Goal: Book appointment/travel/reservation

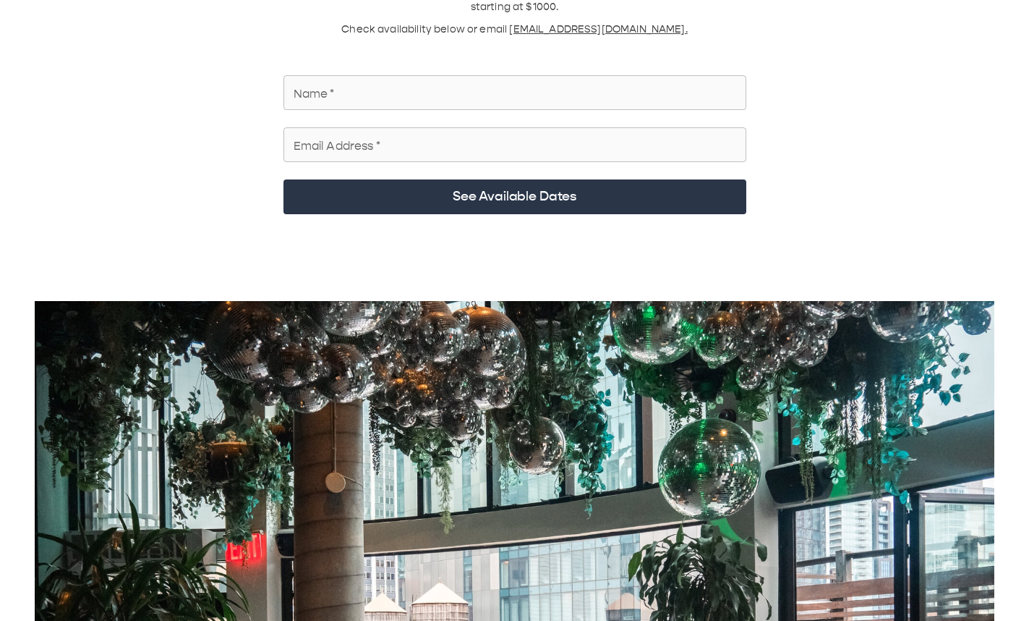
scroll to position [137, 0]
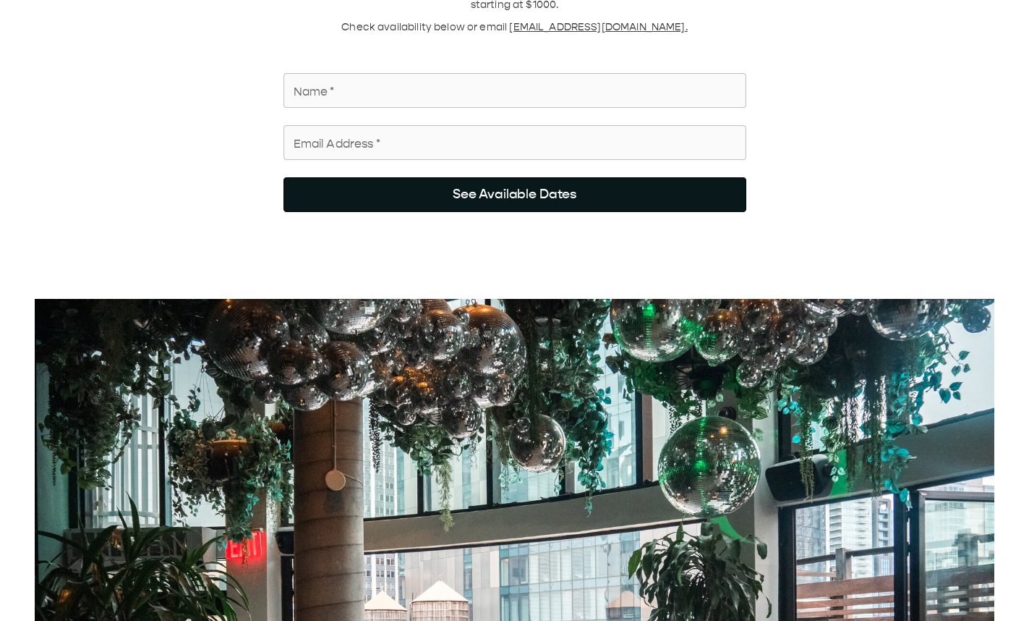
click at [447, 108] on button "See Available Dates" at bounding box center [515, 194] width 463 height 35
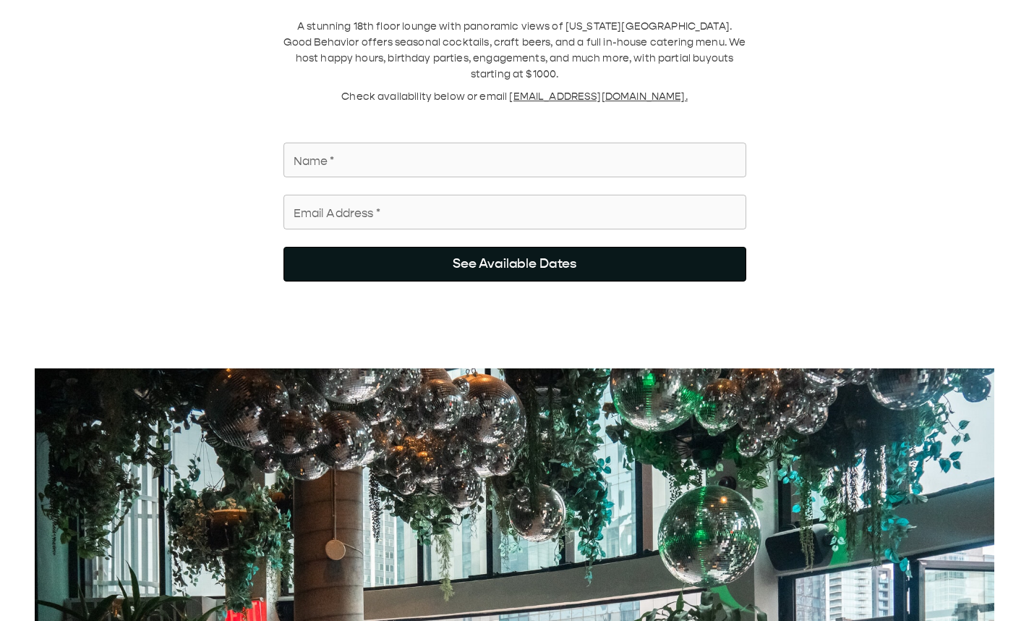
scroll to position [0, 0]
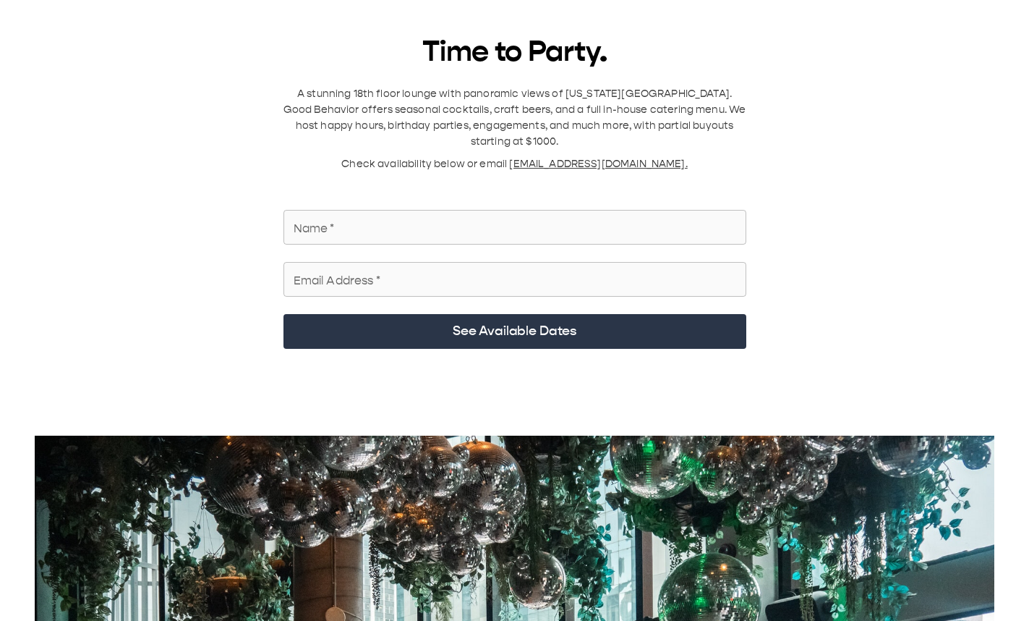
click at [389, 108] on input "Name   *" at bounding box center [515, 227] width 463 height 41
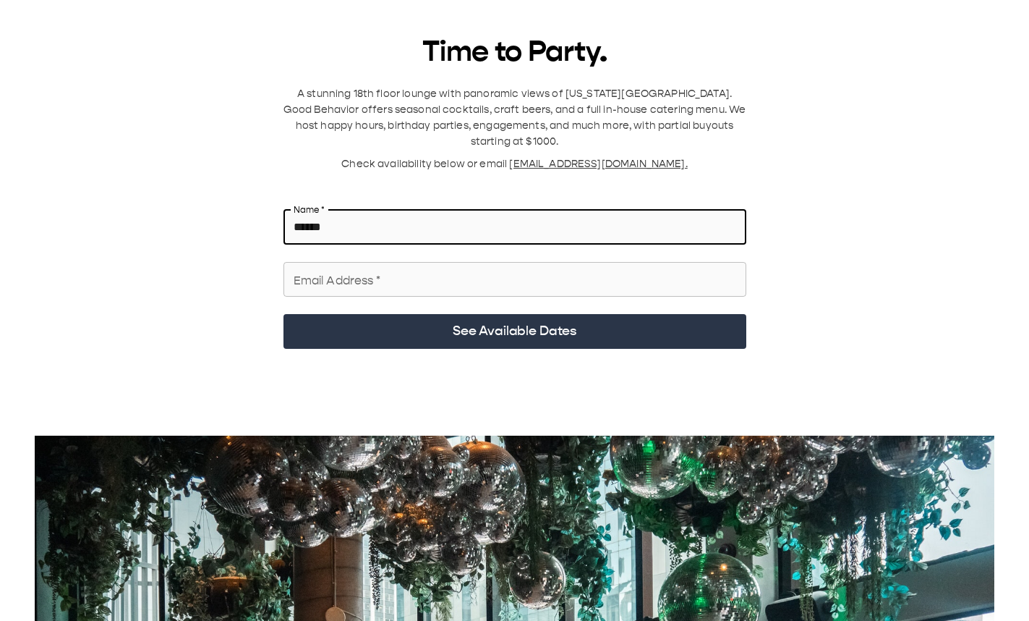
type input "******"
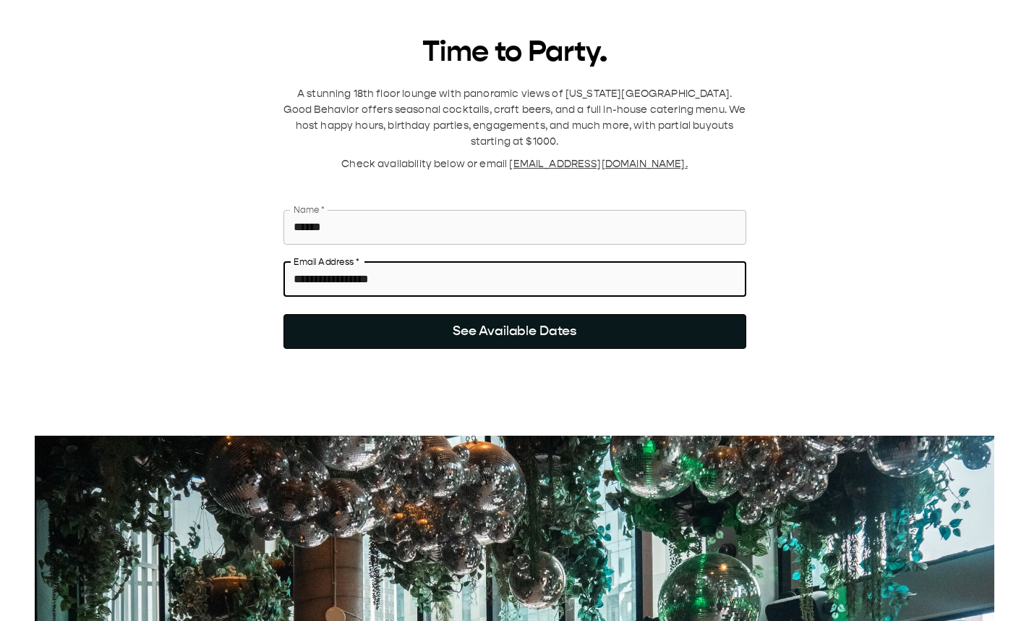
type input "**********"
click at [464, 108] on button "See Available Dates" at bounding box center [515, 331] width 463 height 35
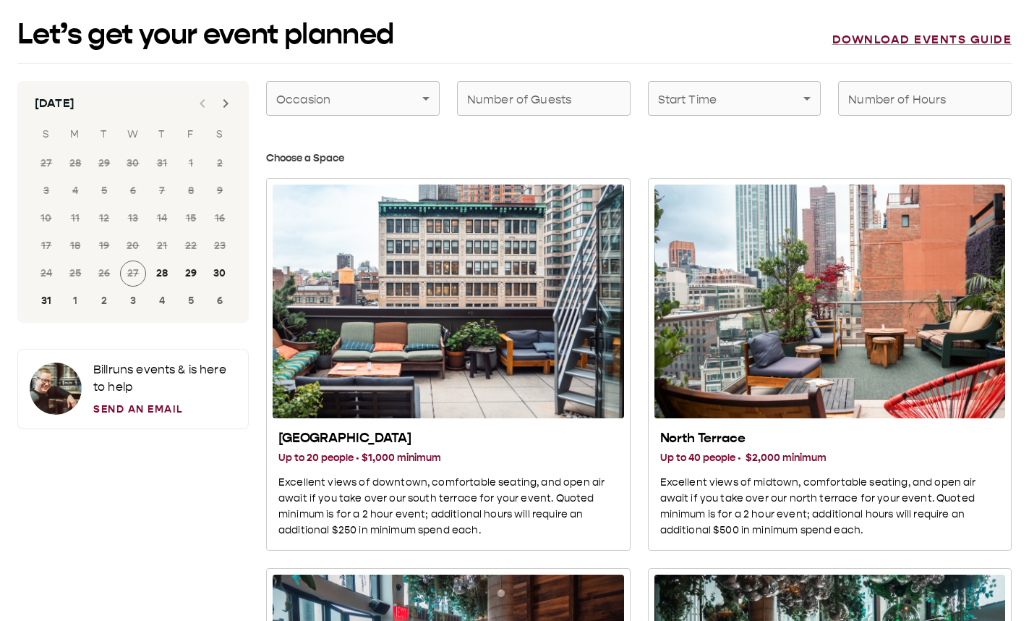
click at [226, 100] on icon "Next month" at bounding box center [225, 103] width 17 height 17
click at [222, 108] on button "20" at bounding box center [220, 218] width 26 height 26
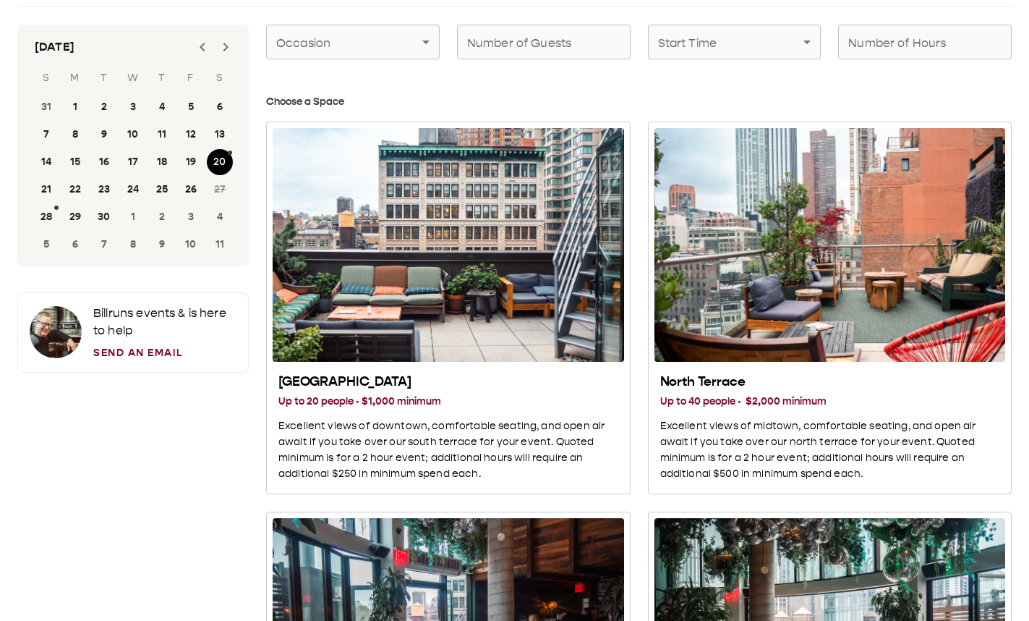
scroll to position [54, 0]
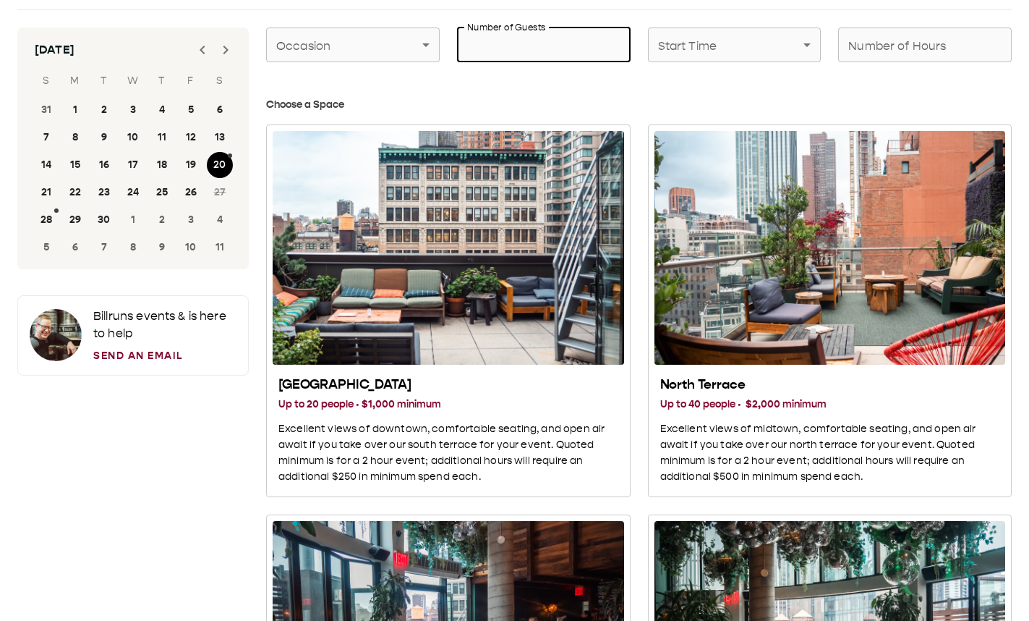
click at [525, 64] on input "Number of Guests" at bounding box center [544, 45] width 174 height 41
type input "**"
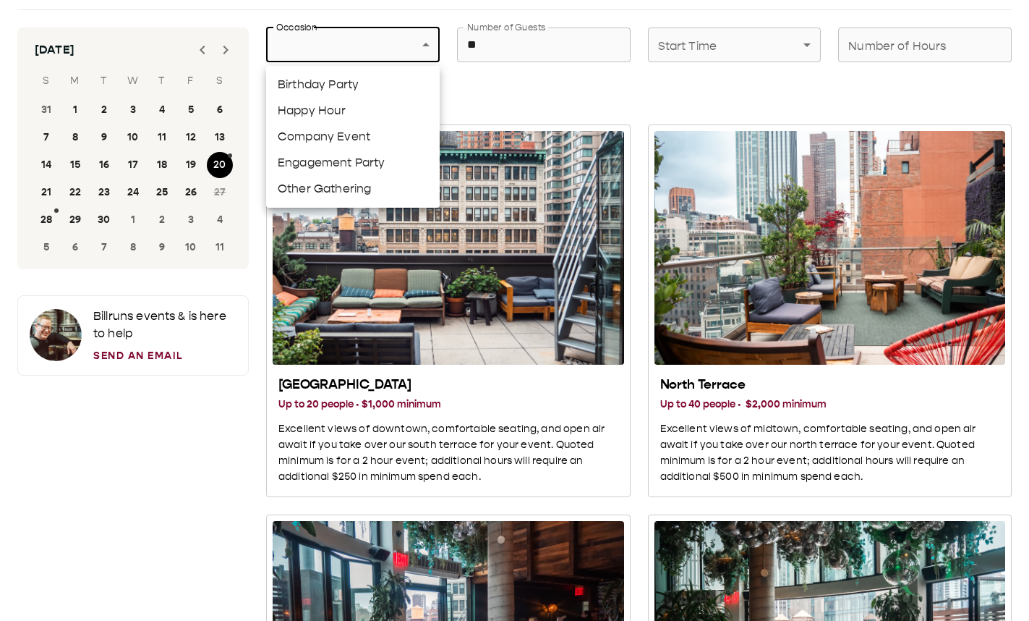
scroll to position [50, 0]
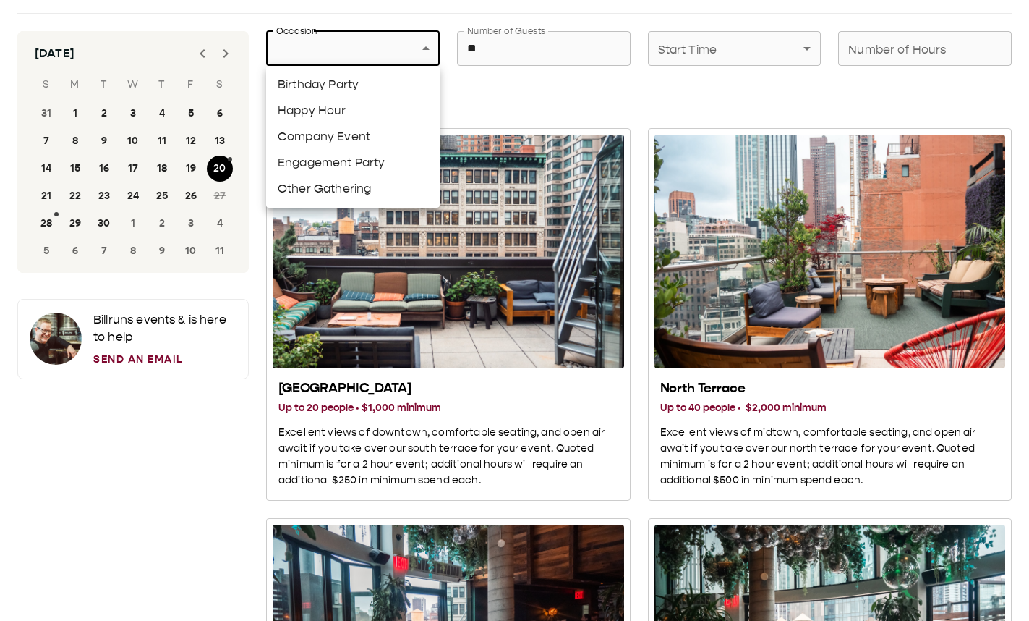
click at [347, 108] on li "Engagement Party" at bounding box center [353, 163] width 174 height 26
type input "**********"
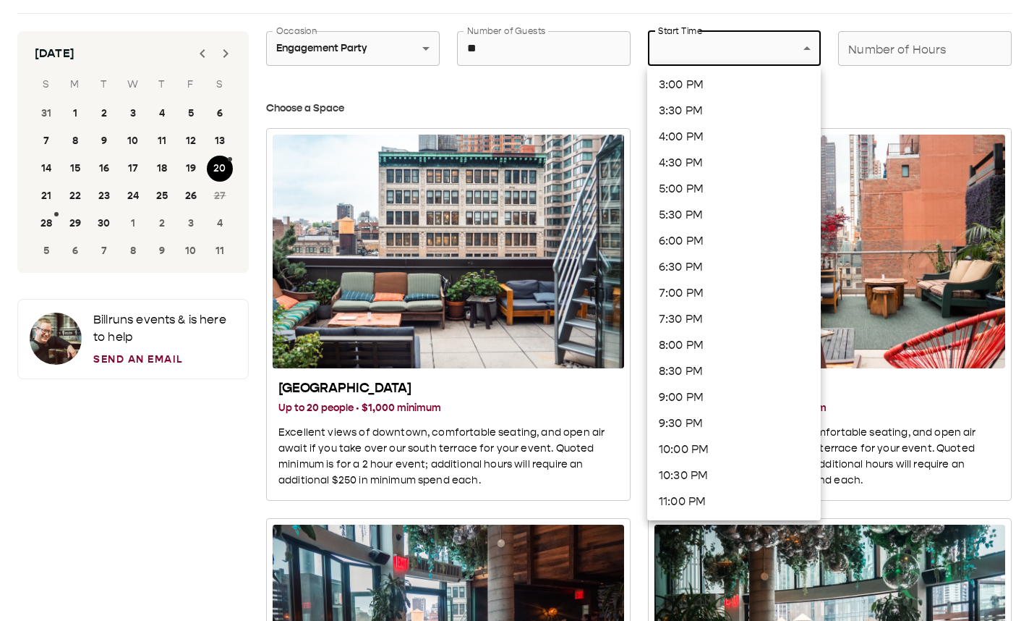
click at [702, 108] on li "6:30 PM" at bounding box center [734, 267] width 174 height 26
type input "*******"
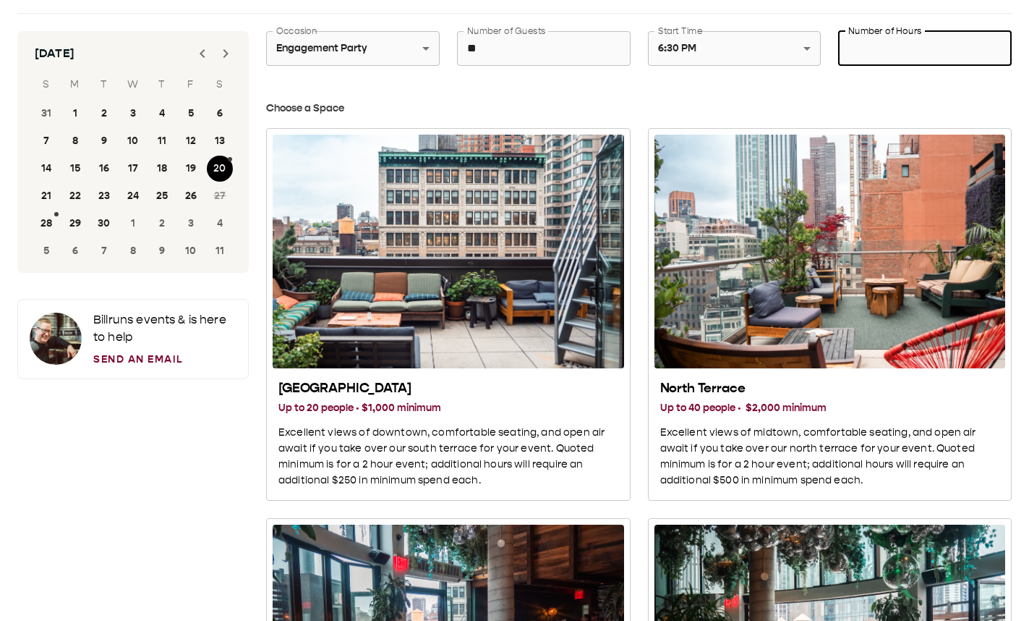
click at [888, 68] on input "Number of Hours" at bounding box center [925, 48] width 174 height 41
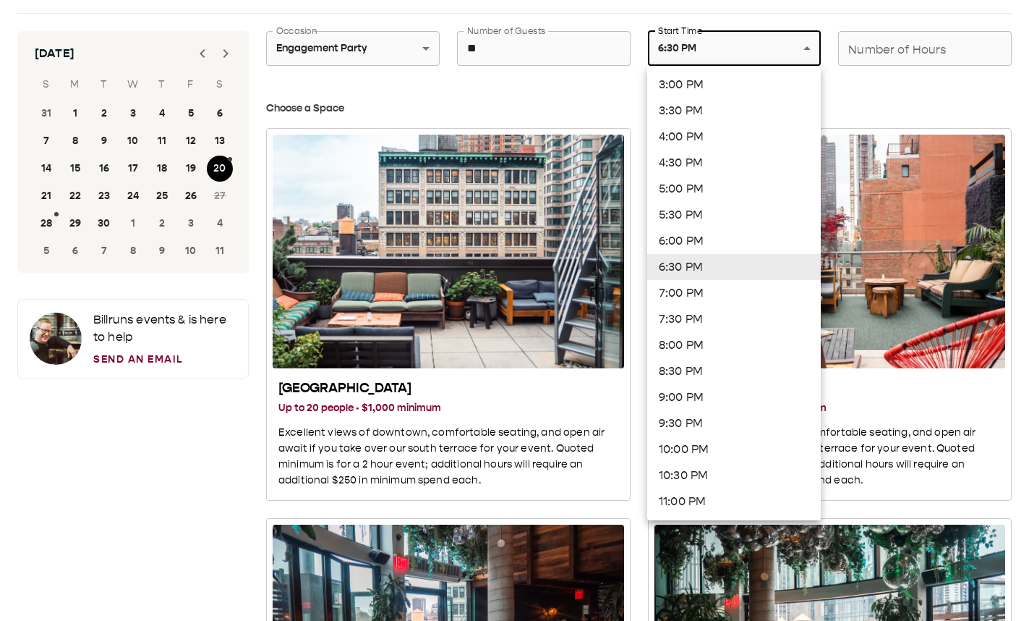
click at [911, 64] on div at bounding box center [514, 310] width 1029 height 621
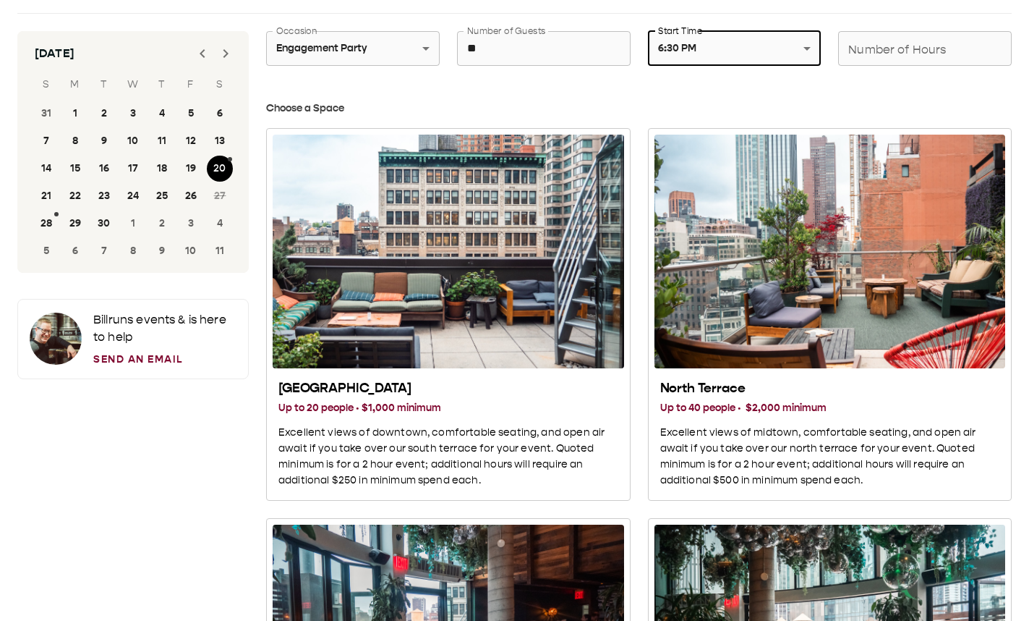
click at [896, 61] on input "Number of Hours" at bounding box center [925, 48] width 174 height 41
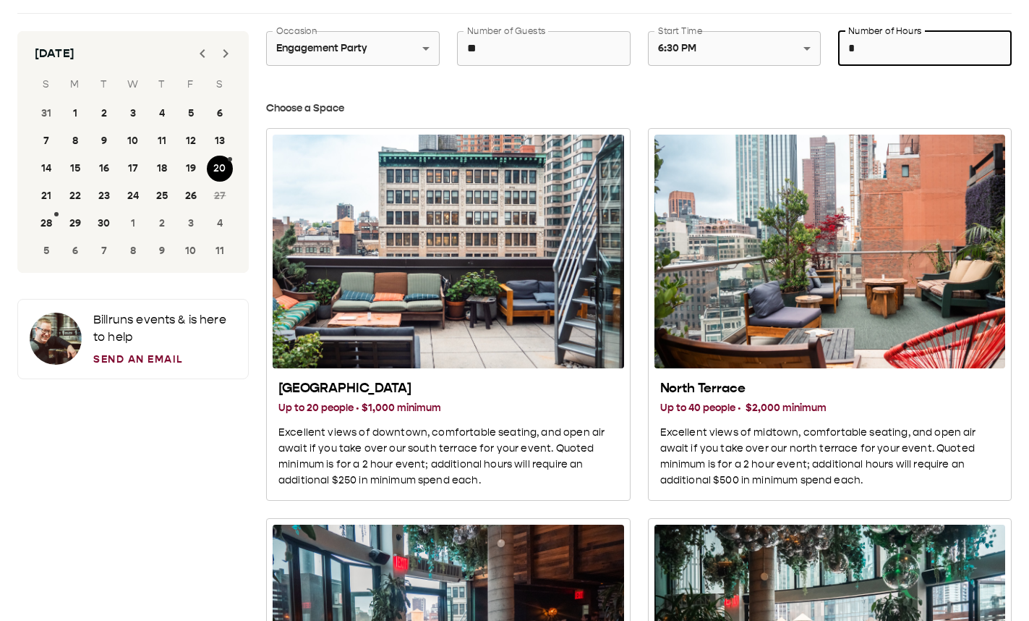
type input "*"
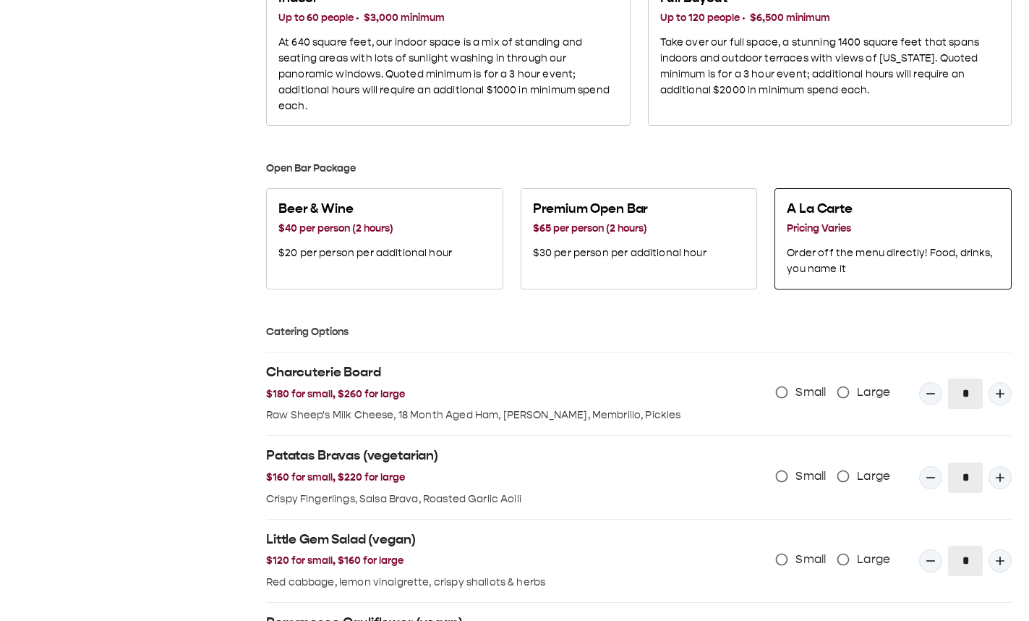
scroll to position [831, 0]
click at [829, 108] on p "Order off the menu directly! Food, drinks, you name it" at bounding box center [893, 261] width 213 height 32
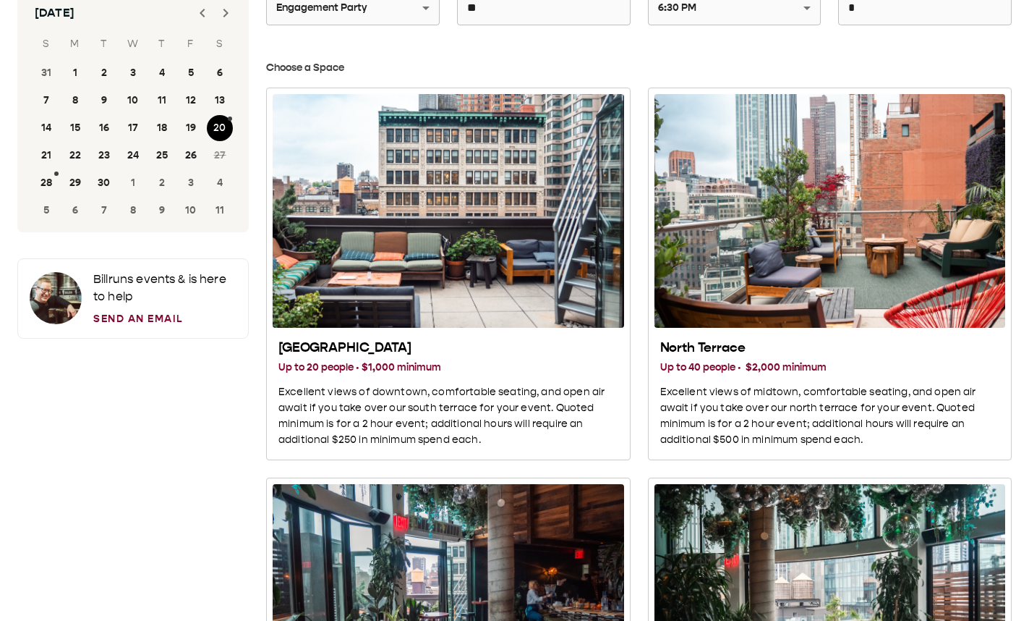
scroll to position [85, 0]
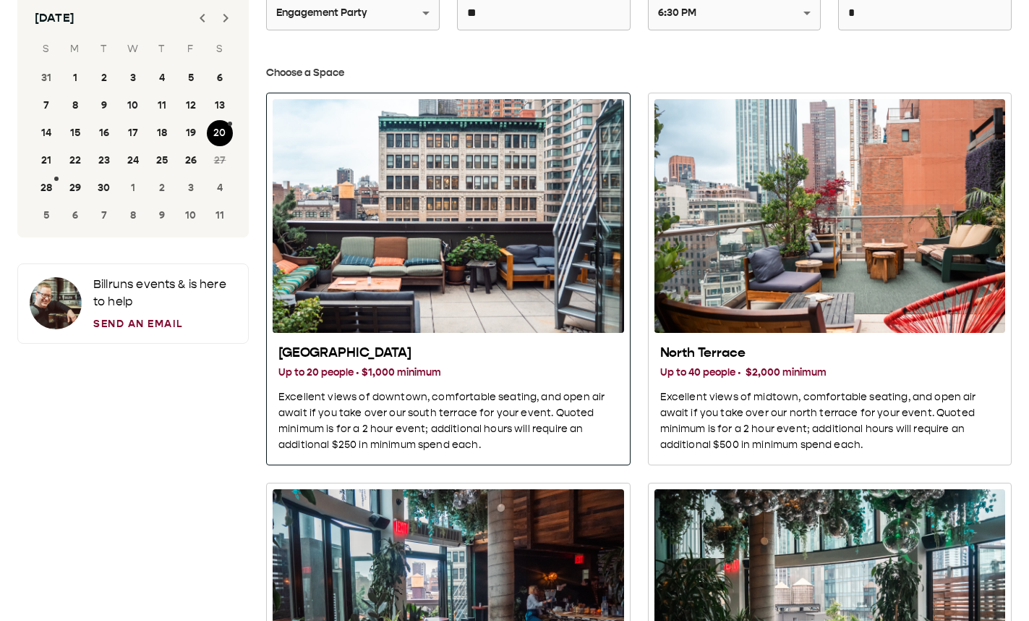
click at [429, 108] on div "South Terrace" at bounding box center [449, 216] width 352 height 234
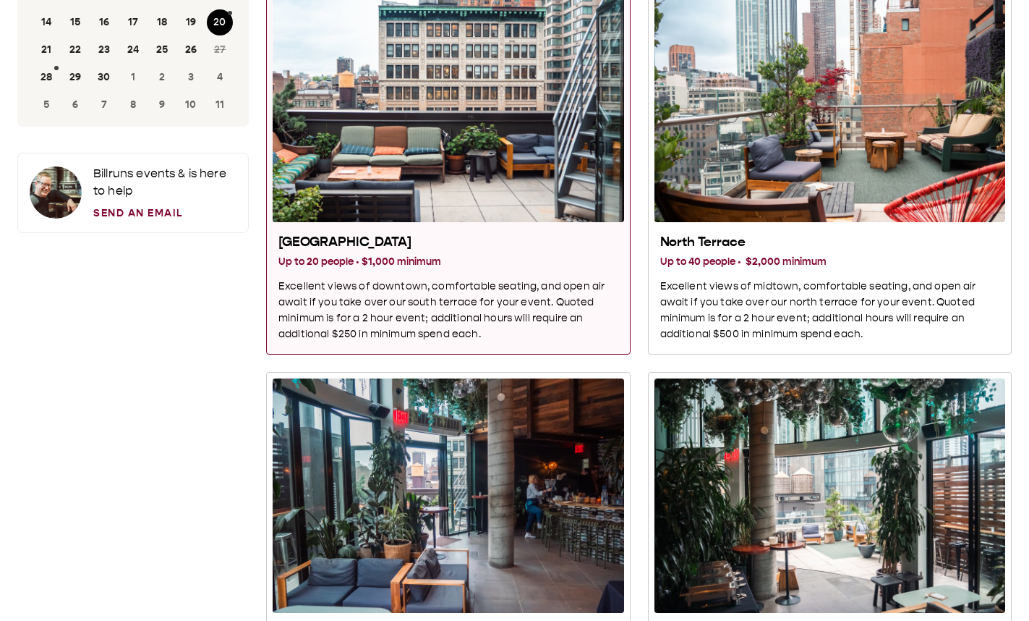
scroll to position [273, 0]
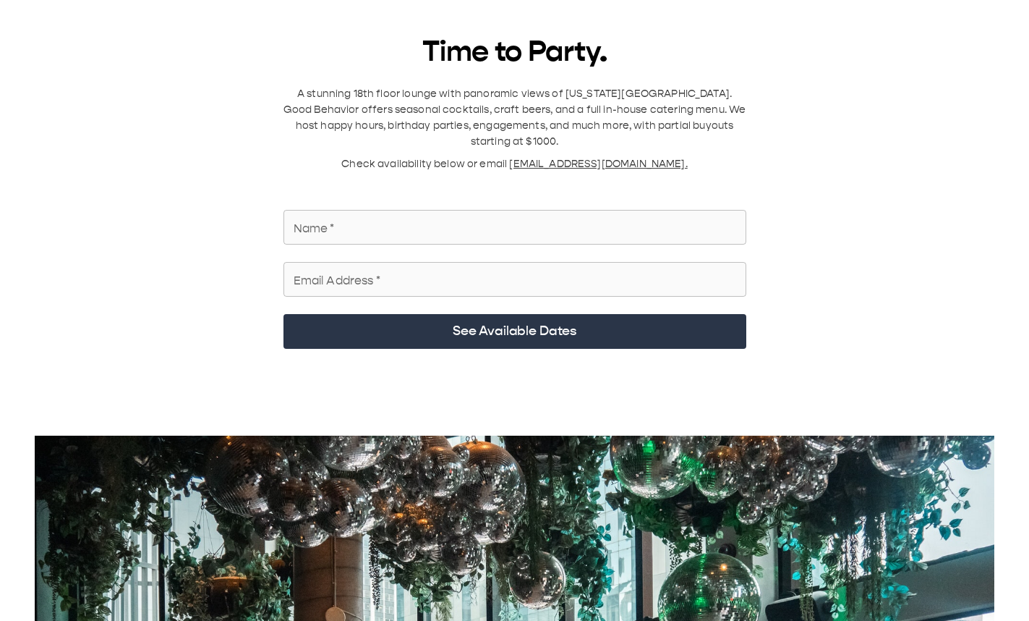
click at [365, 212] on input "Name   *" at bounding box center [515, 227] width 463 height 41
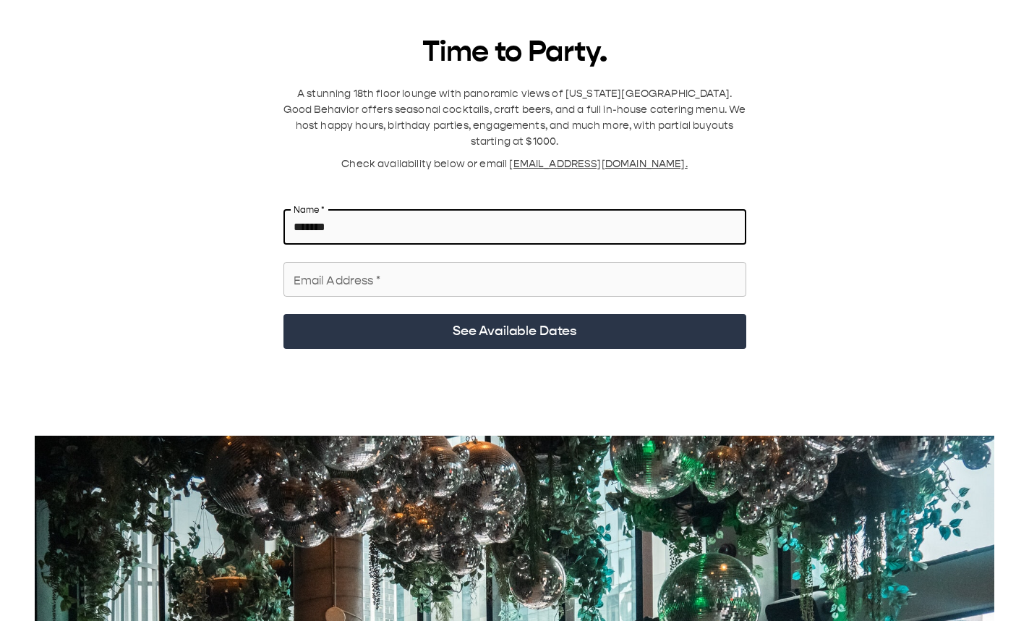
type input "******"
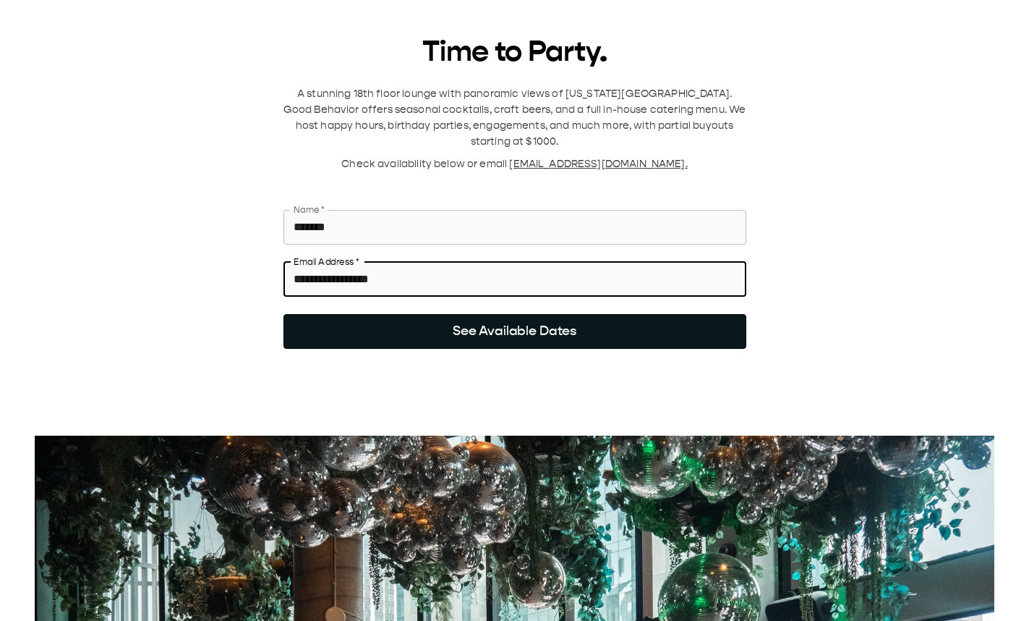
type input "**********"
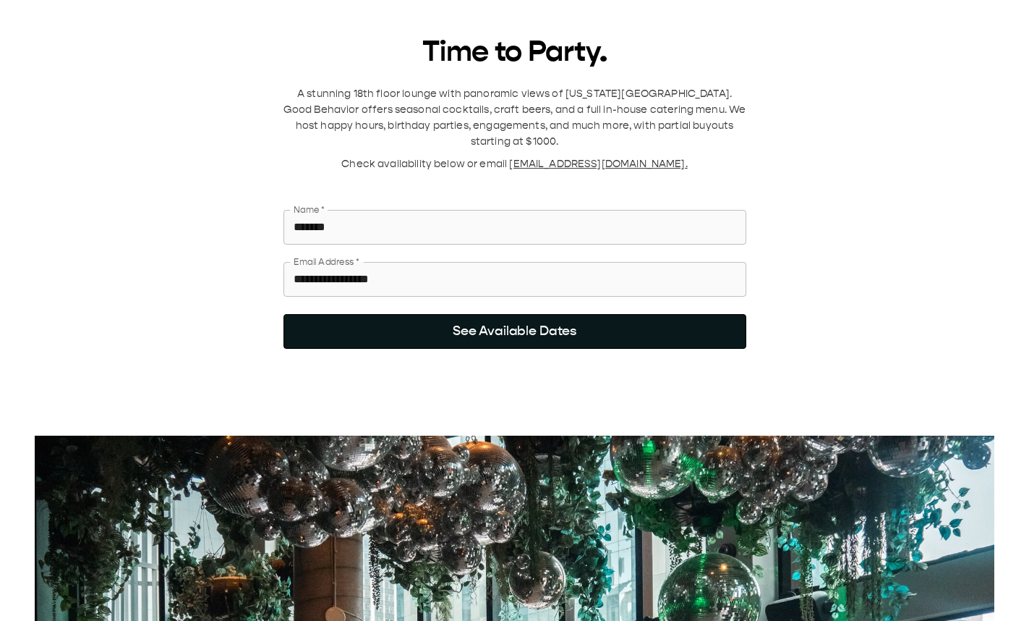
click at [601, 314] on button "See Available Dates" at bounding box center [515, 331] width 463 height 35
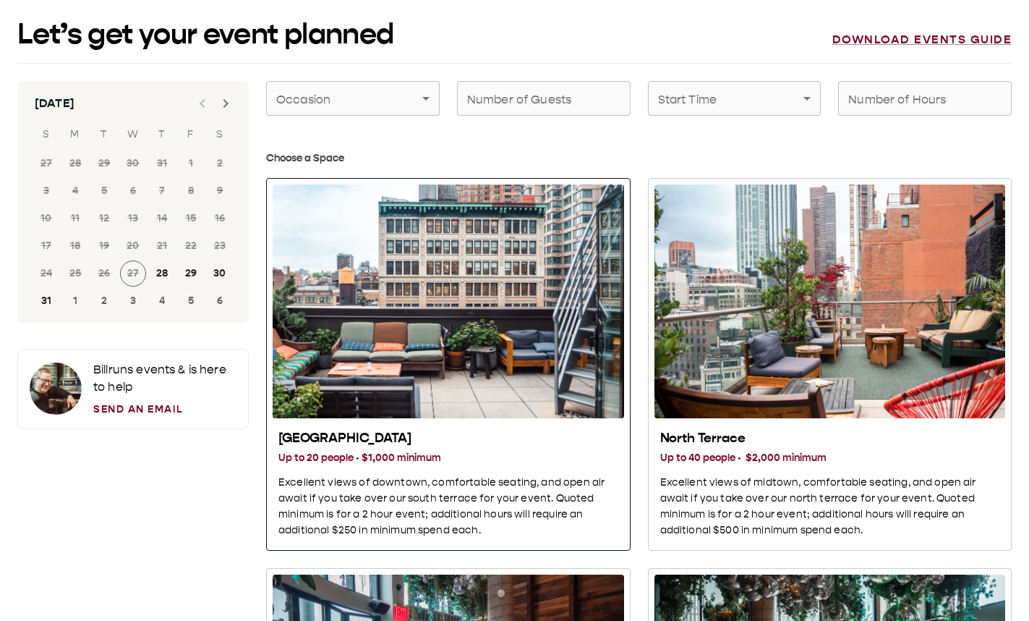
click at [456, 286] on div "South Terrace" at bounding box center [449, 301] width 352 height 234
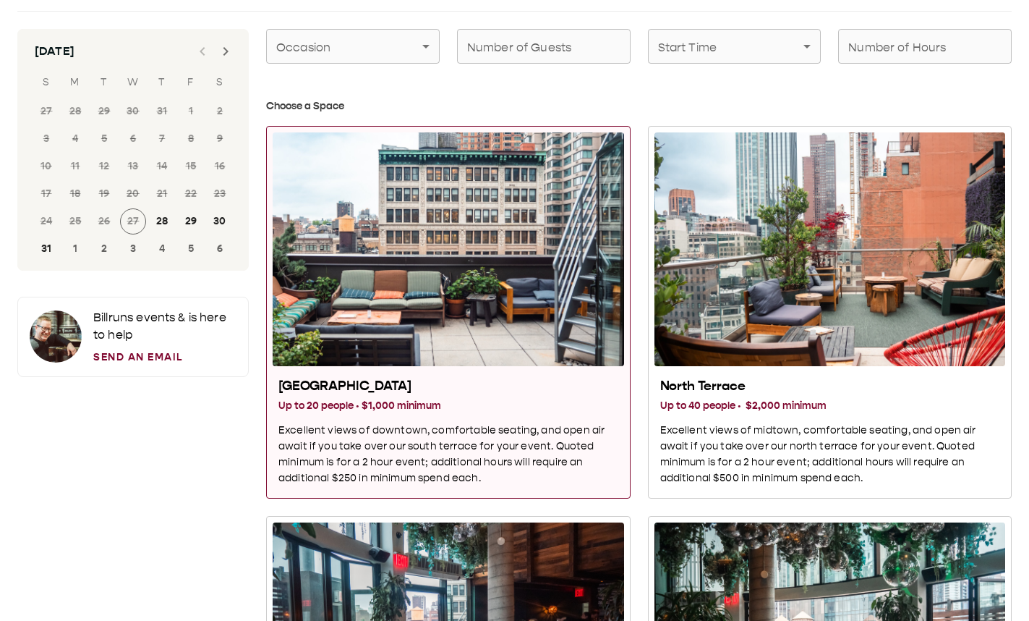
scroll to position [54, 0]
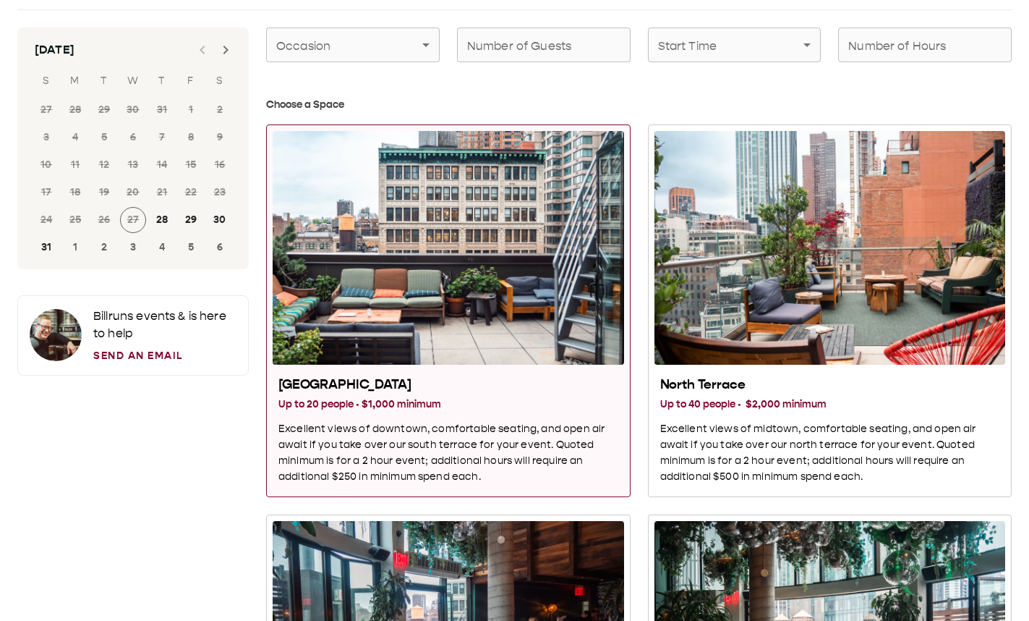
click at [228, 46] on icon "Next month" at bounding box center [225, 49] width 17 height 17
click at [222, 163] on button "20" at bounding box center [220, 165] width 26 height 26
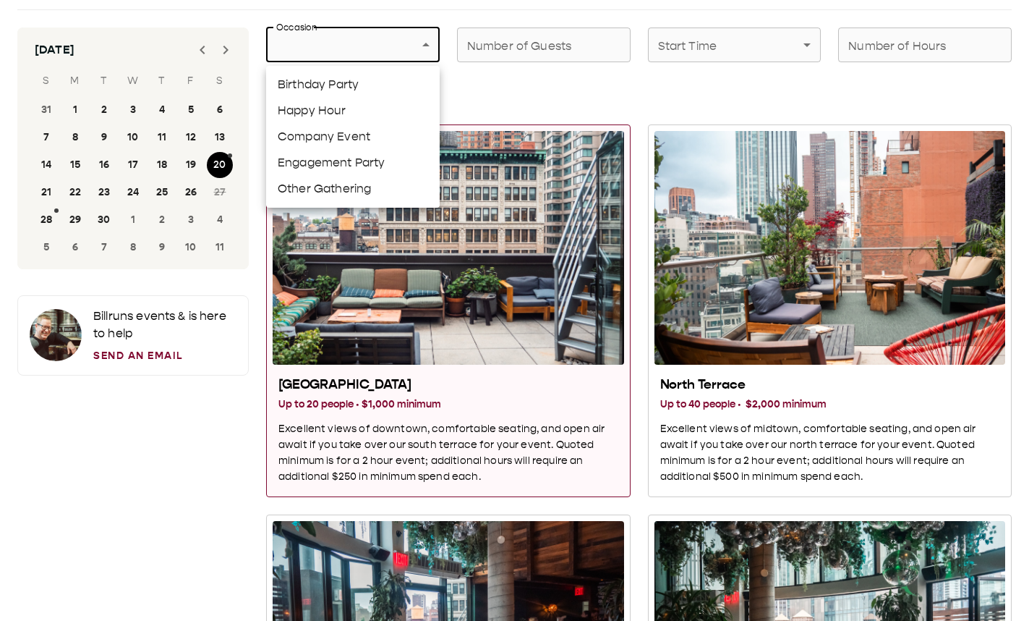
scroll to position [50, 0]
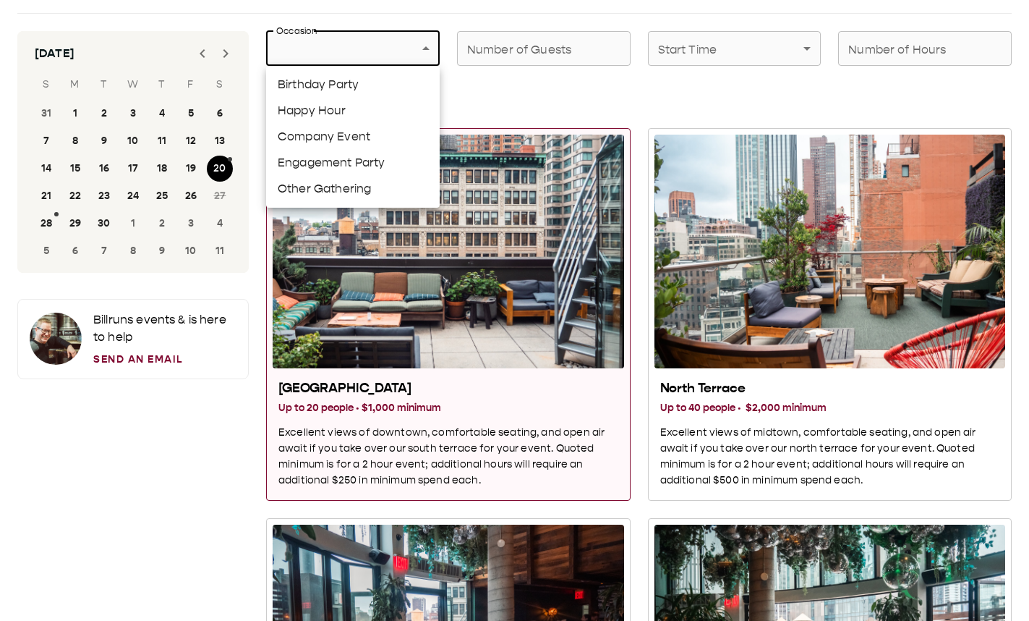
click at [357, 154] on li "Engagement Party" at bounding box center [353, 163] width 174 height 26
type input "**********"
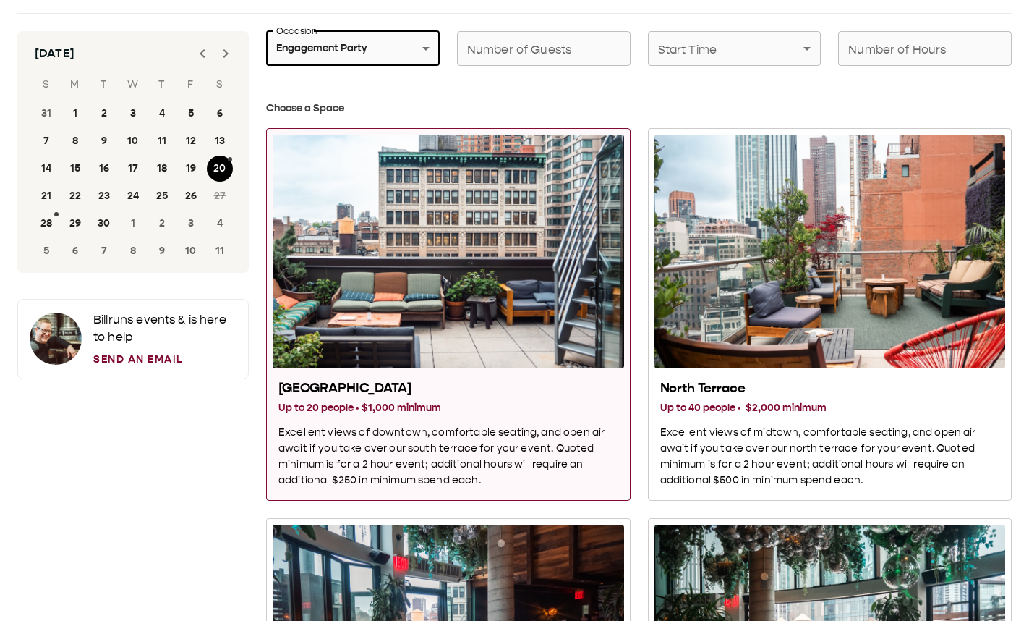
click at [526, 51] on input "Number of Guests" at bounding box center [544, 48] width 174 height 41
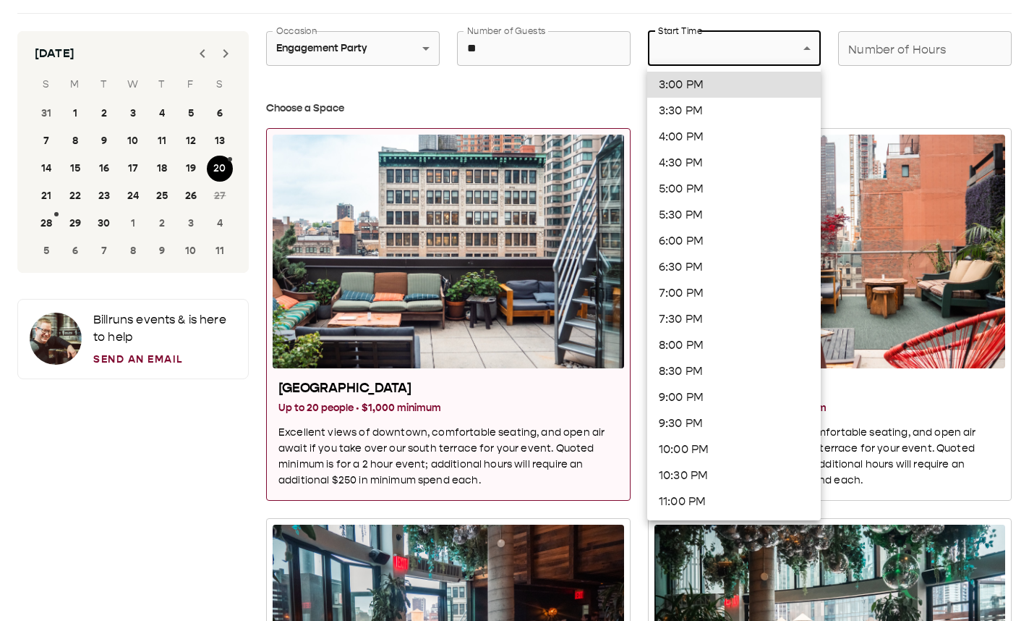
click at [470, 30] on div at bounding box center [514, 310] width 1029 height 621
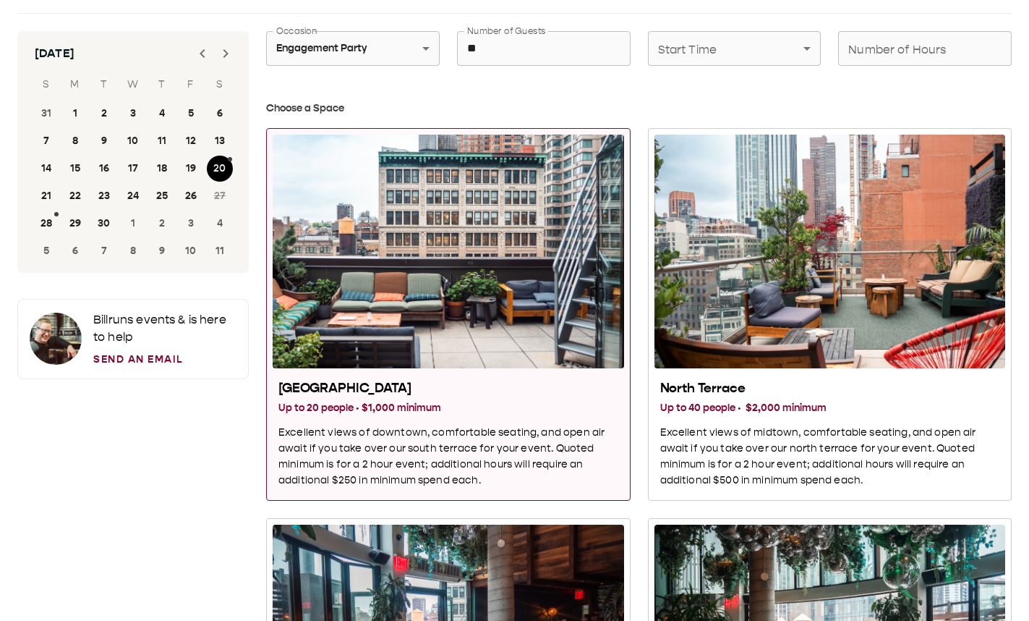
click at [502, 46] on div "3:00 PM 3:30 PM 4:00 PM 4:30 PM 5:00 PM 5:30 PM 6:00 PM 6:30 PM 7:00 PM 7:30 PM…" at bounding box center [514, 310] width 1029 height 621
drag, startPoint x: 502, startPoint y: 46, endPoint x: 430, endPoint y: 43, distance: 72.4
click at [430, 44] on div "**********" at bounding box center [630, 40] width 763 height 52
type input "**"
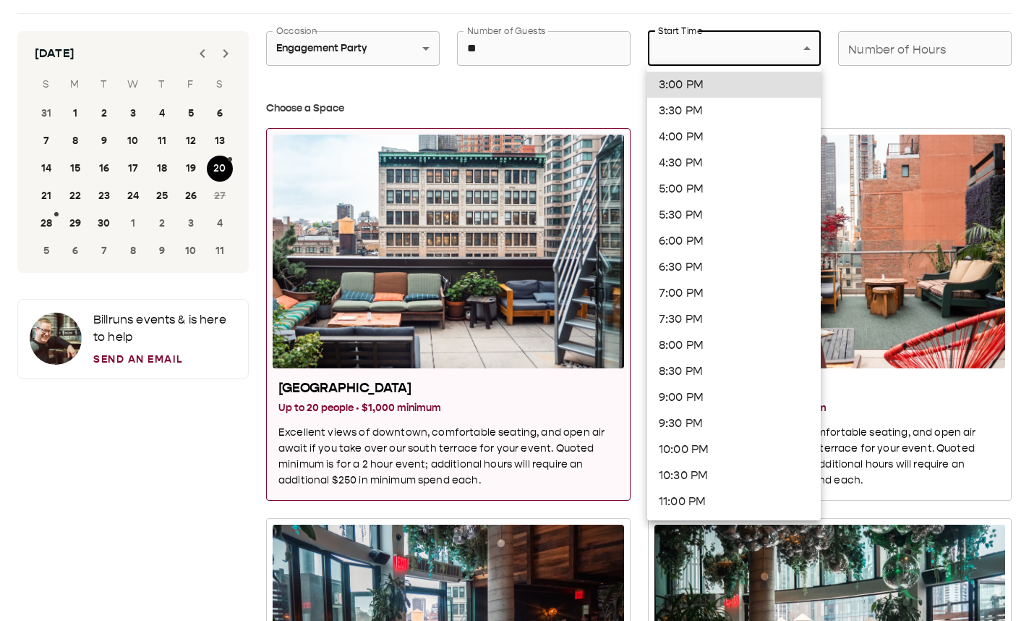
drag, startPoint x: 739, startPoint y: 281, endPoint x: 735, endPoint y: 258, distance: 24.1
click at [735, 258] on ul "3:00 PM 3:30 PM 4:00 PM 4:30 PM 5:00 PM 5:30 PM 6:00 PM 6:30 PM 7:00 PM 7:30 PM…" at bounding box center [734, 293] width 174 height 454
click at [702, 270] on li "6:30 PM" at bounding box center [734, 267] width 174 height 26
type input "*******"
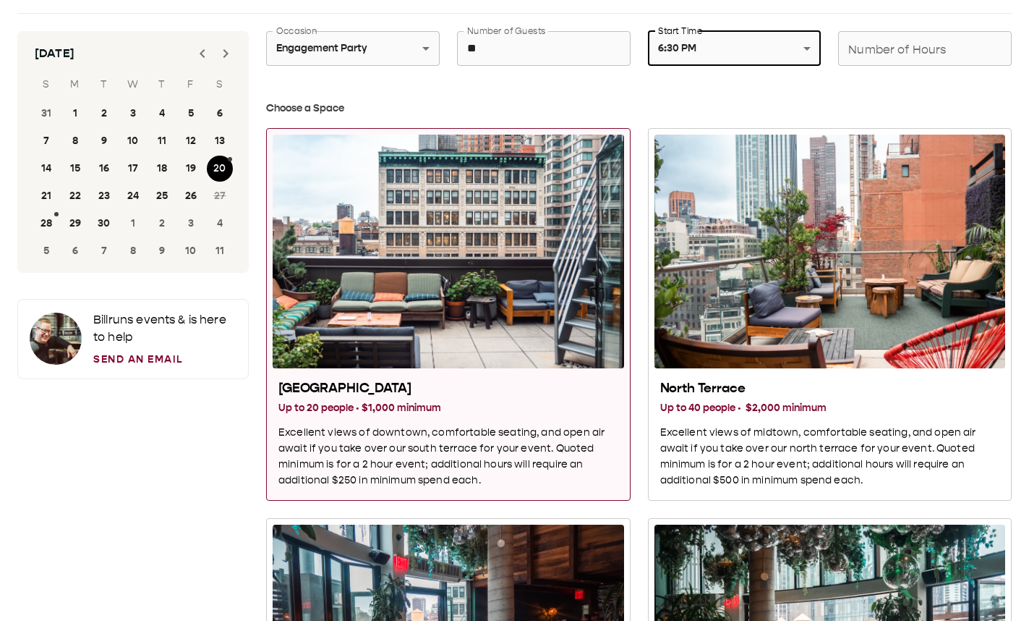
click at [946, 40] on input "Number of Hours" at bounding box center [925, 48] width 174 height 41
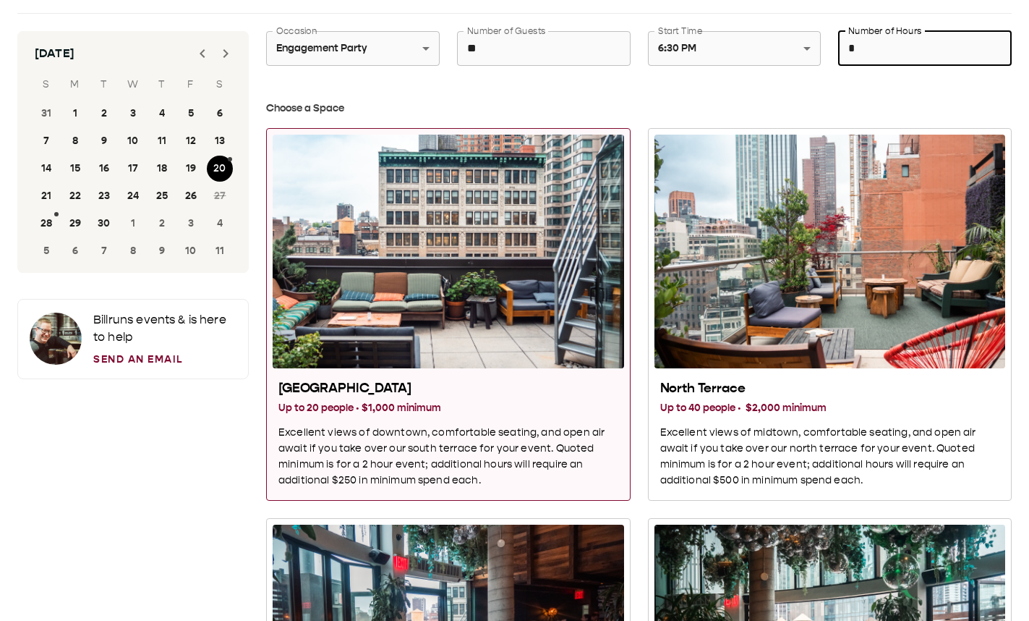
type input "*"
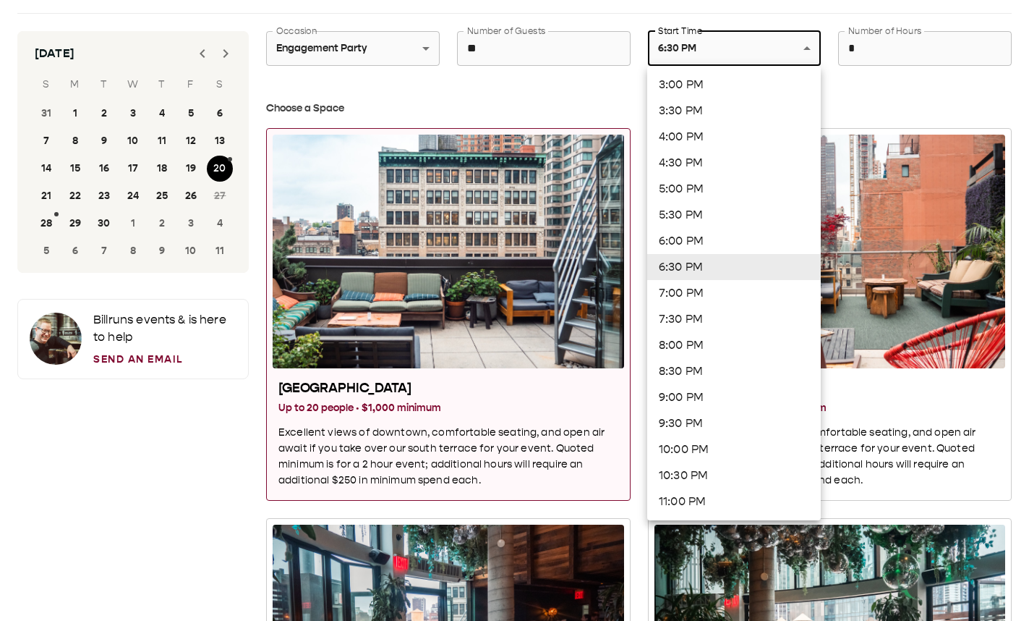
click at [922, 98] on div at bounding box center [514, 310] width 1029 height 621
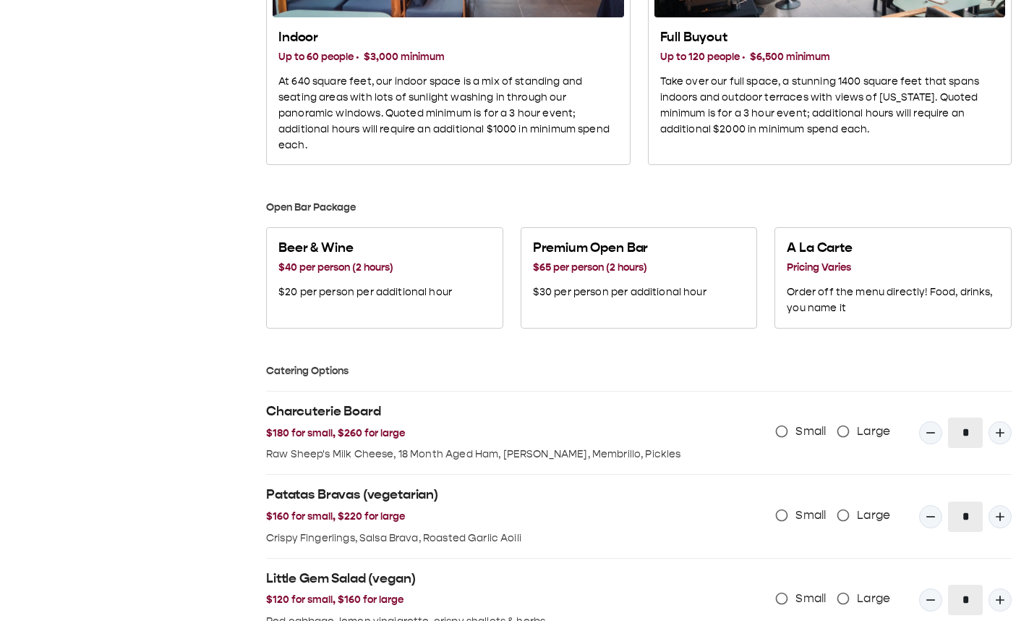
scroll to position [792, 0]
click at [912, 289] on p "Order off the menu directly! Food, drinks, you name it" at bounding box center [893, 300] width 213 height 32
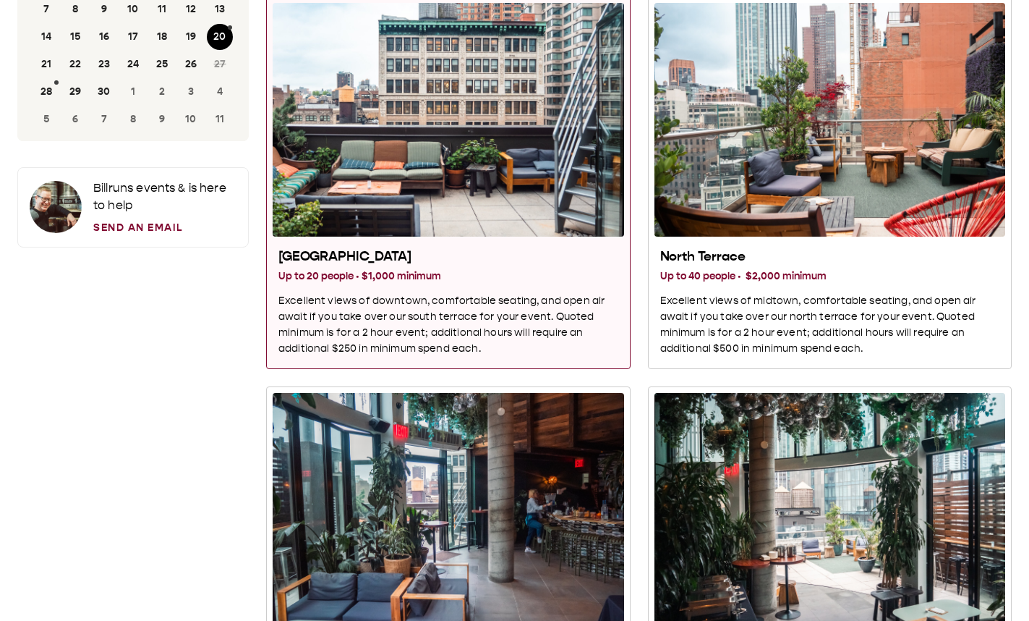
scroll to position [0, 0]
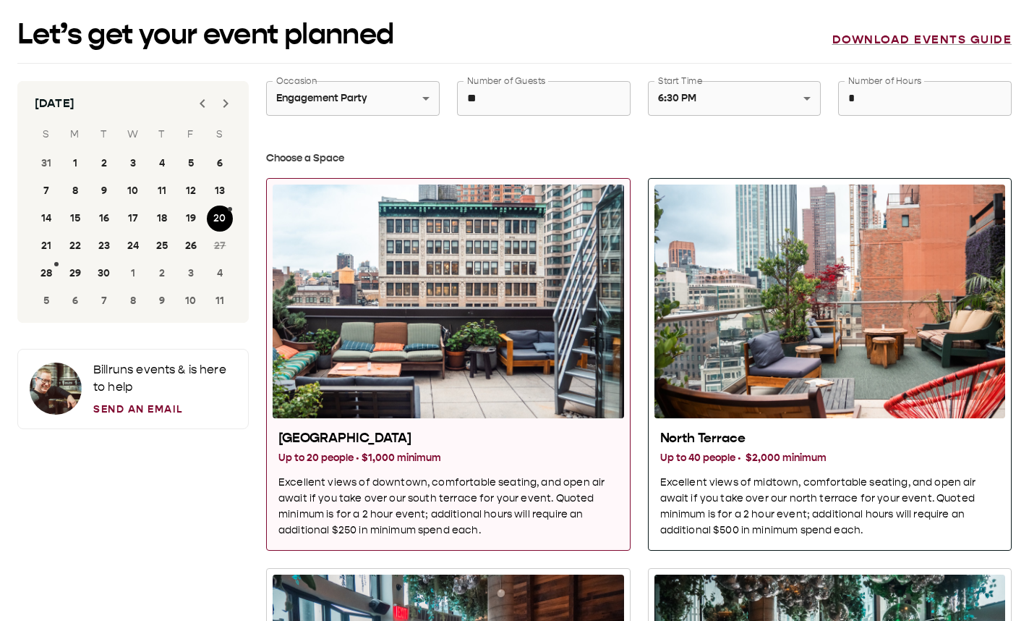
click at [820, 490] on p "Excellent views of midtown, comfortable seating, and open air await if you take…" at bounding box center [831, 507] width 340 height 64
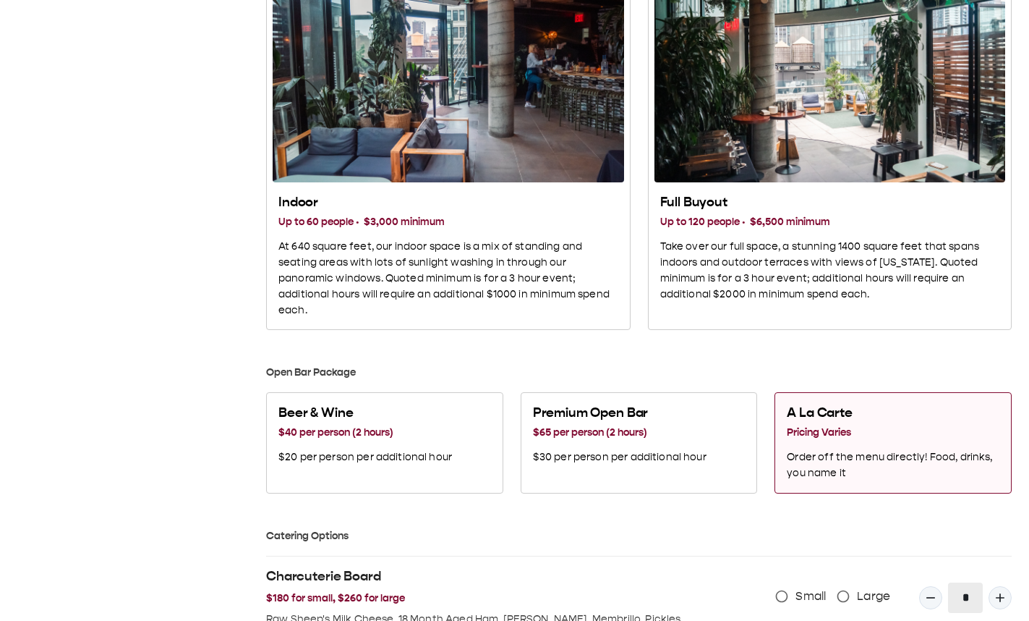
scroll to position [629, 0]
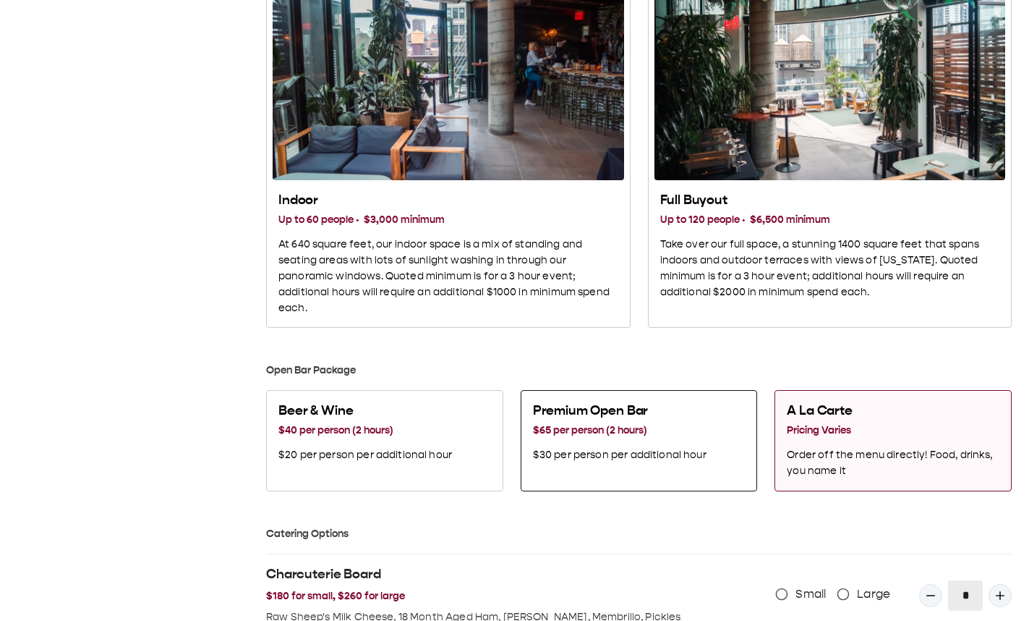
click at [662, 480] on button "Premium Open Bar $65 per person (2 hours) $30 per person per additional hour" at bounding box center [639, 440] width 237 height 101
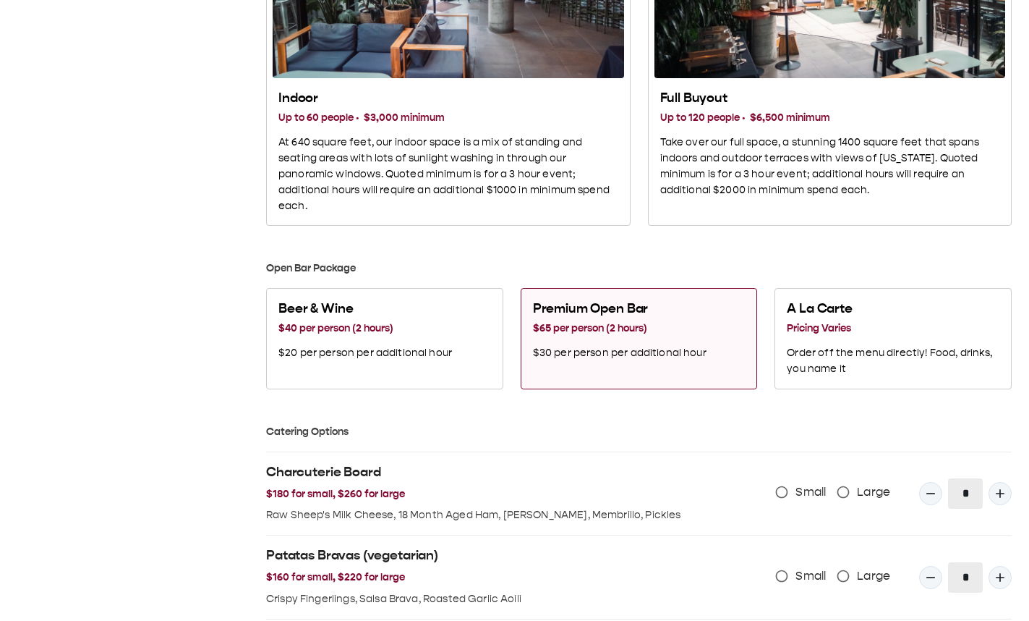
scroll to position [736, 0]
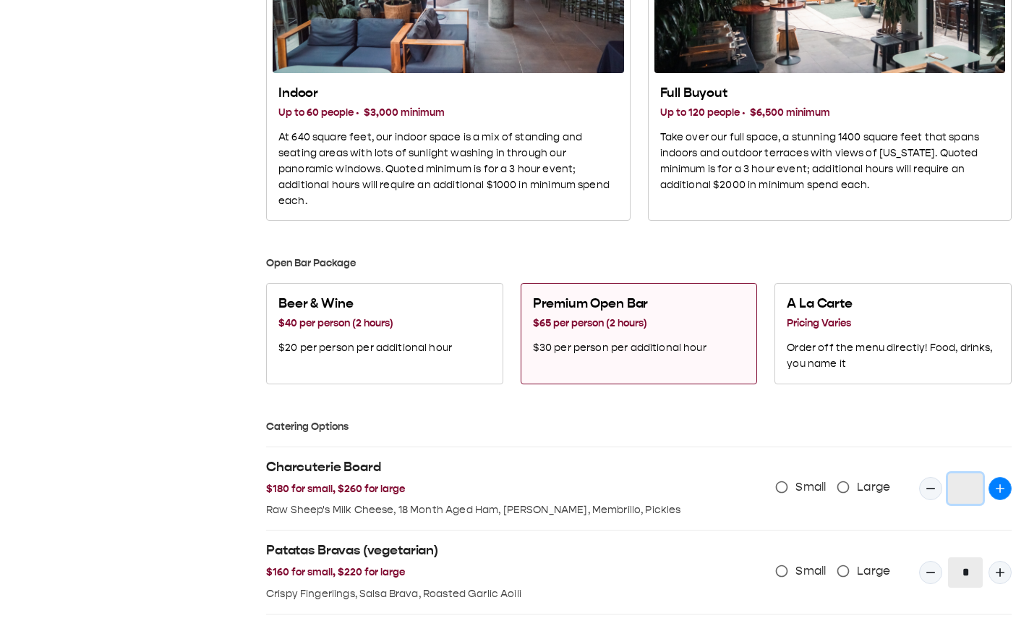
click at [995, 491] on icon "Quantity Input" at bounding box center [1000, 488] width 14 height 14
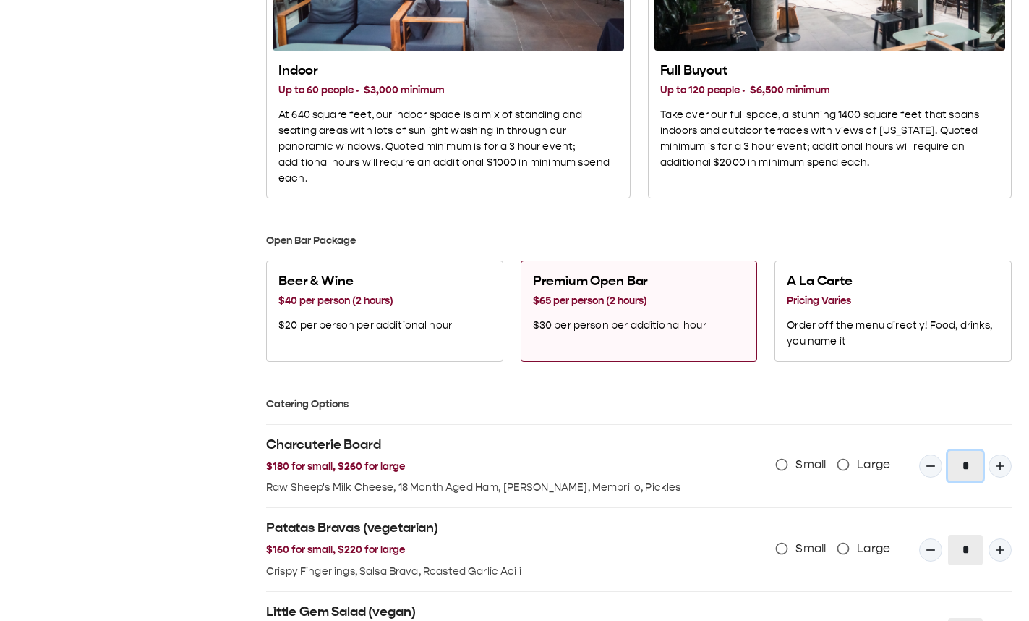
scroll to position [757, 0]
click at [927, 467] on icon "Quantity Input" at bounding box center [931, 467] width 9 height 1
type input "*"
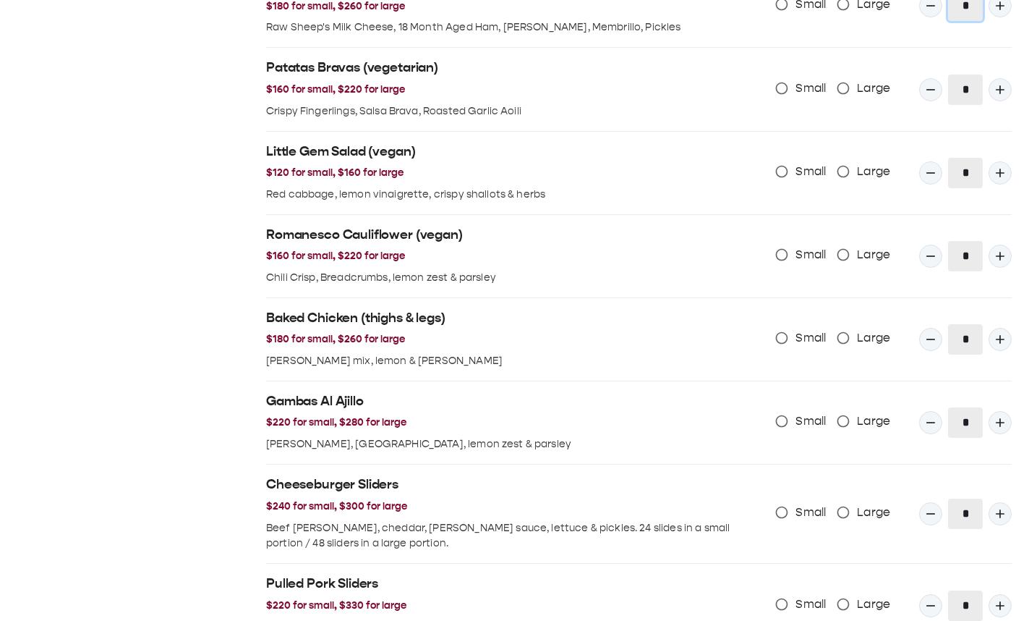
scroll to position [1217, 0]
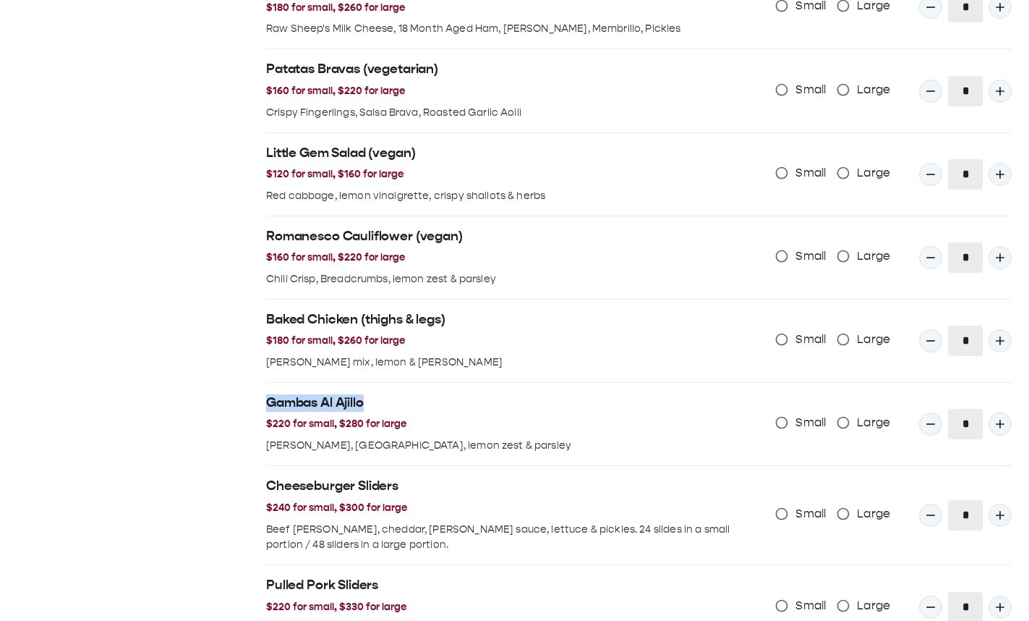
drag, startPoint x: 260, startPoint y: 400, endPoint x: 397, endPoint y: 403, distance: 136.8
click at [397, 403] on div "Gambas Al Ajillo $220 for small, $280 for large [PERSON_NAME], [GEOGRAPHIC_DATA…" at bounding box center [507, 418] width 505 height 71
copy h2 "Gambas Al Ajillo"
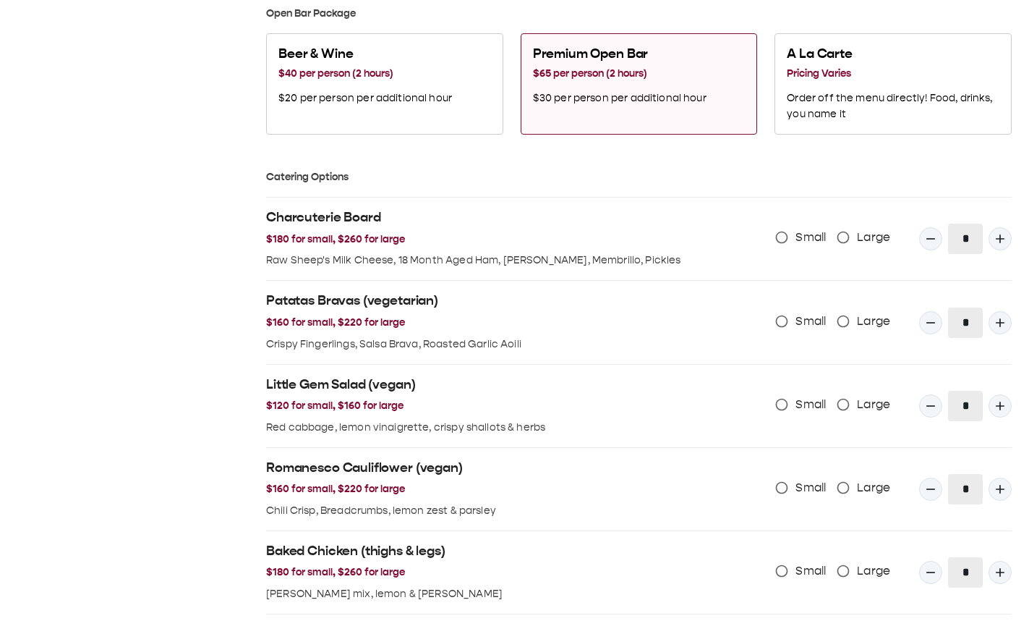
scroll to position [983, 0]
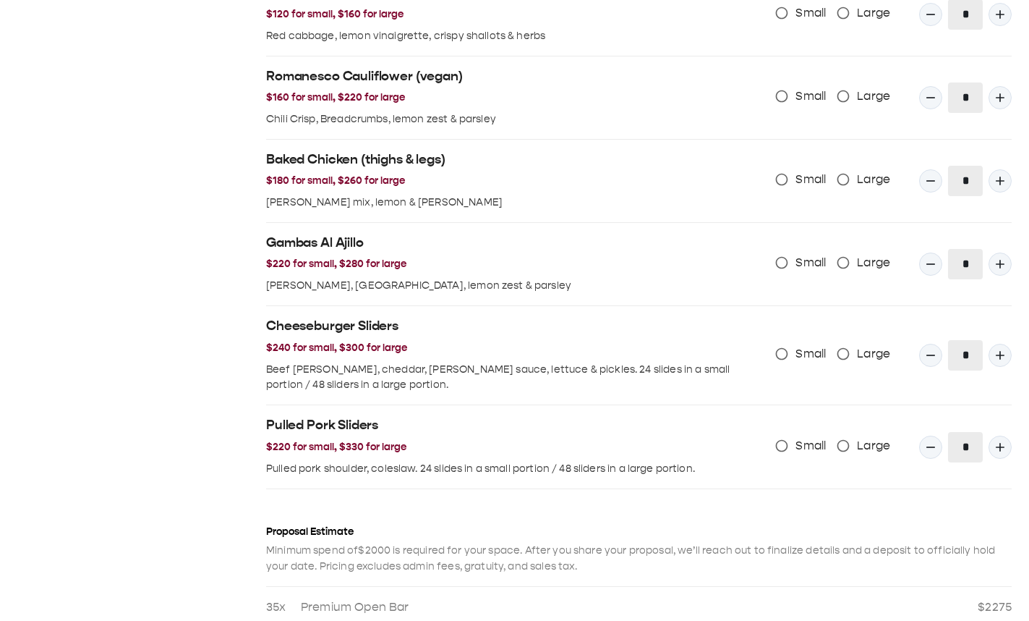
scroll to position [1377, 0]
click at [999, 358] on icon "Quantity Input" at bounding box center [1000, 354] width 14 height 14
type input "*"
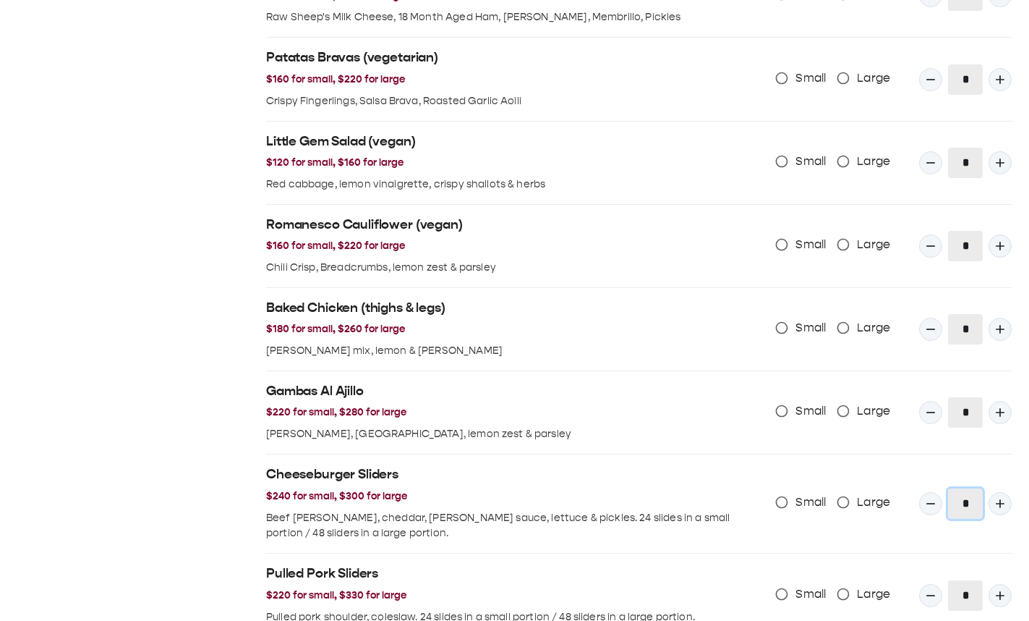
scroll to position [1229, 0]
click at [995, 245] on icon "Quantity Input" at bounding box center [1000, 245] width 14 height 14
type input "*"
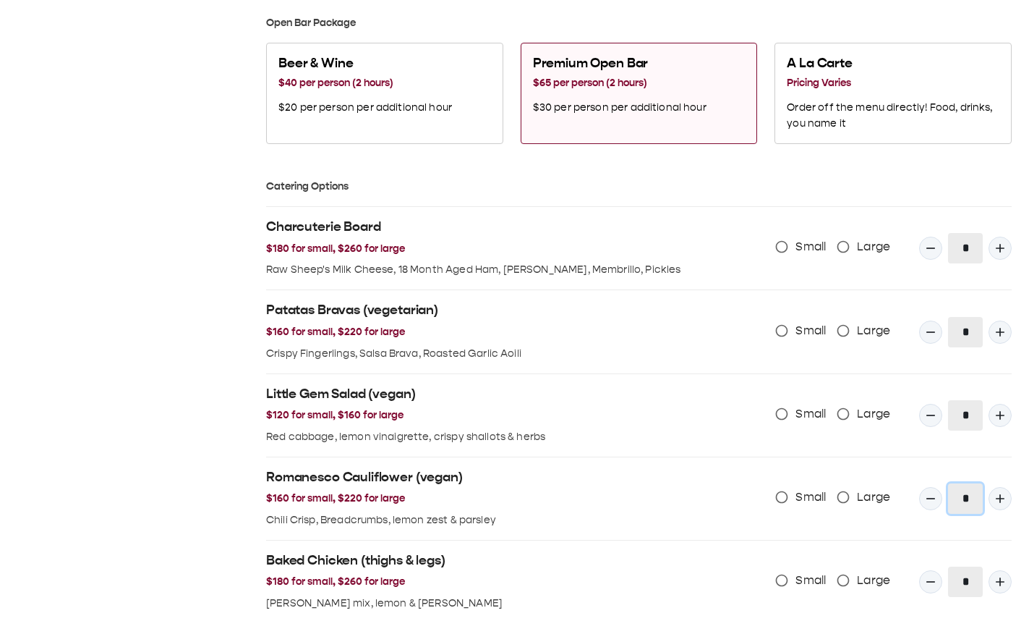
scroll to position [965, 0]
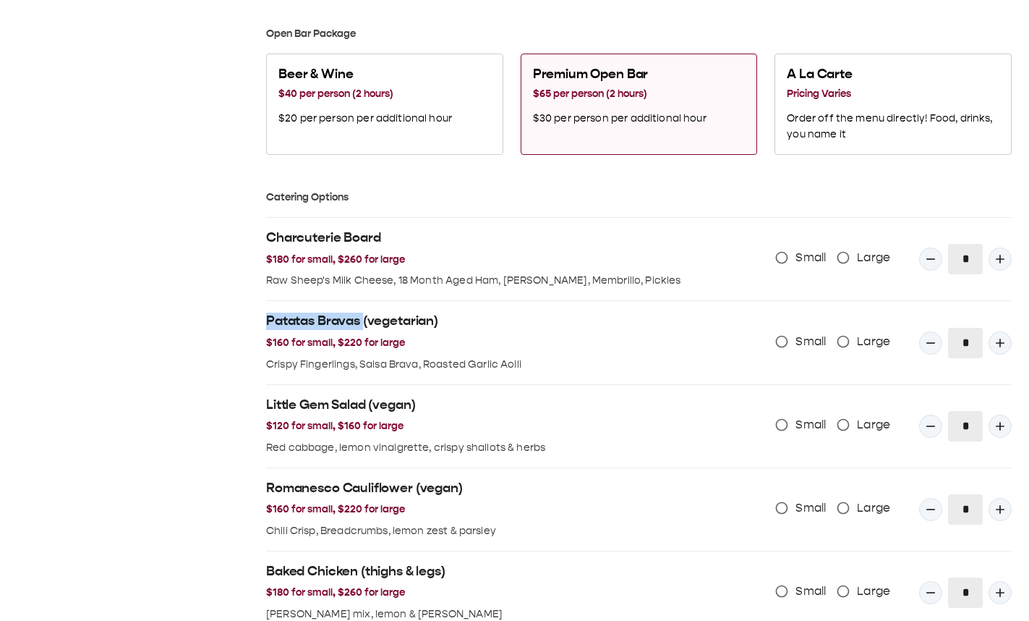
drag, startPoint x: 260, startPoint y: 326, endPoint x: 363, endPoint y: 330, distance: 103.5
click at [363, 330] on div "Patatas Bravas (vegetarian) $160 for small, $220 for large Crispy Fingerlings, …" at bounding box center [507, 336] width 505 height 71
copy h2 "Patatas Bravas"
click at [135, 339] on div "[DATE] S M T W T F S 31 1 2 3 4 5 6 7 8 9 10 11 12 13 14 15 16 17 18 19 20 21 2…" at bounding box center [133, 147] width 232 height 2062
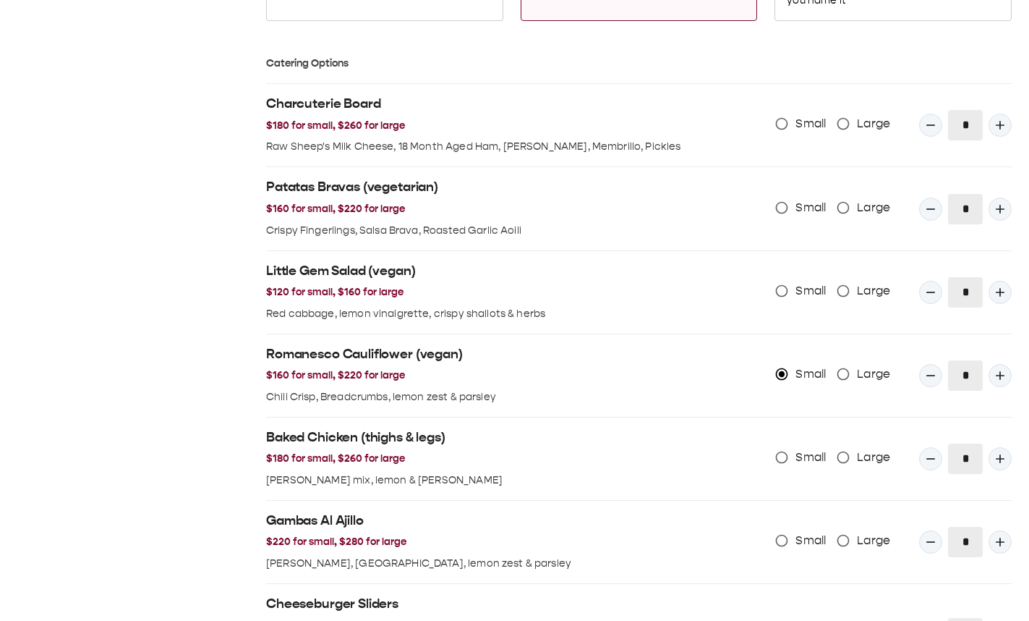
scroll to position [1100, 0]
click at [999, 463] on icon "Quantity Input" at bounding box center [1000, 458] width 14 height 14
type input "*"
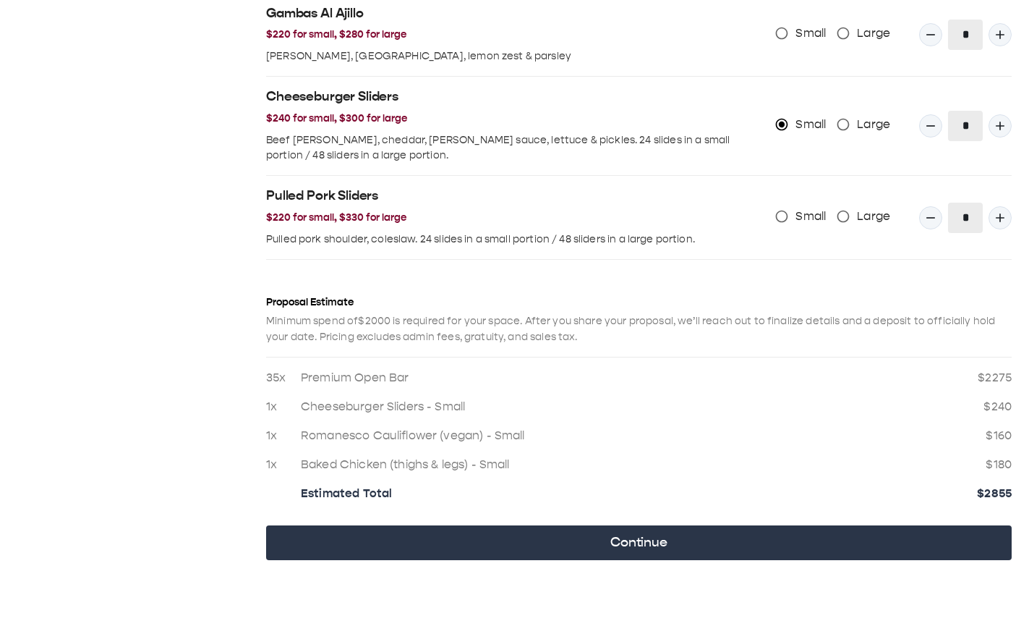
scroll to position [1607, 0]
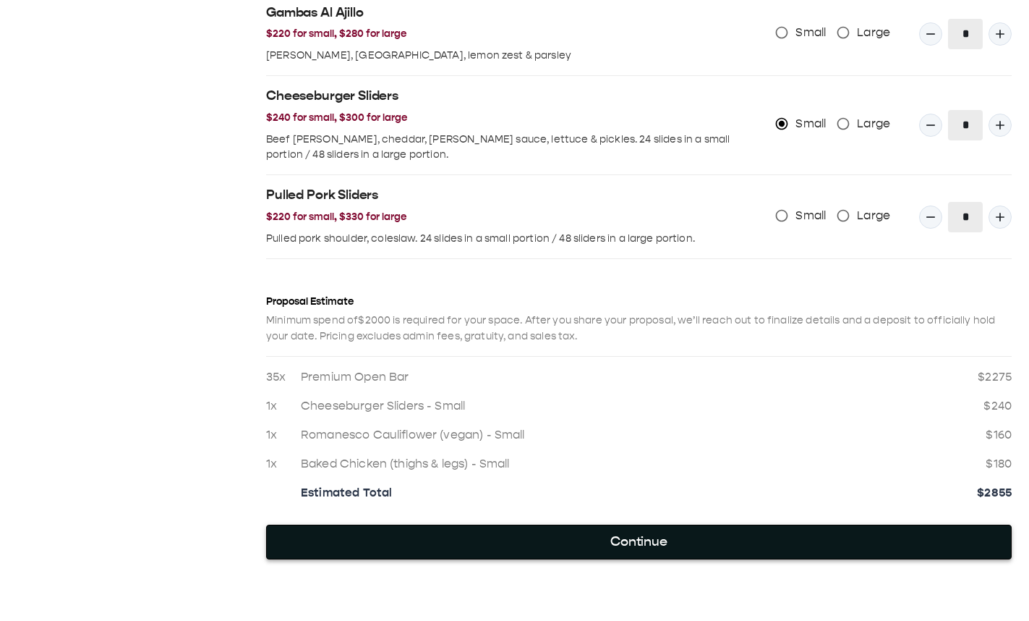
click at [747, 537] on button "Continue" at bounding box center [639, 541] width 746 height 35
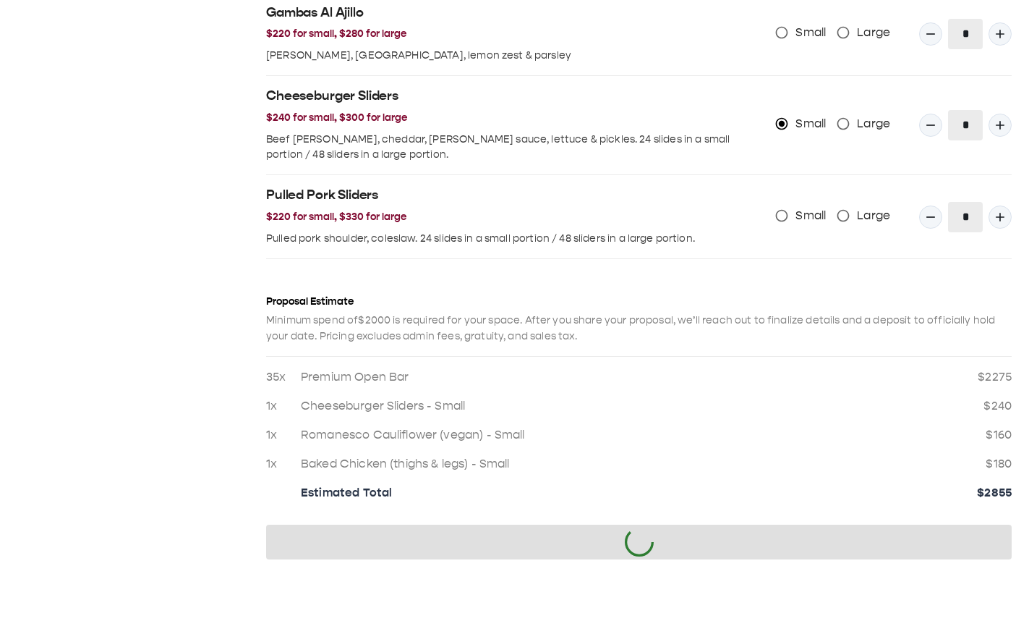
scroll to position [0, 0]
